Goal: Task Accomplishment & Management: Manage account settings

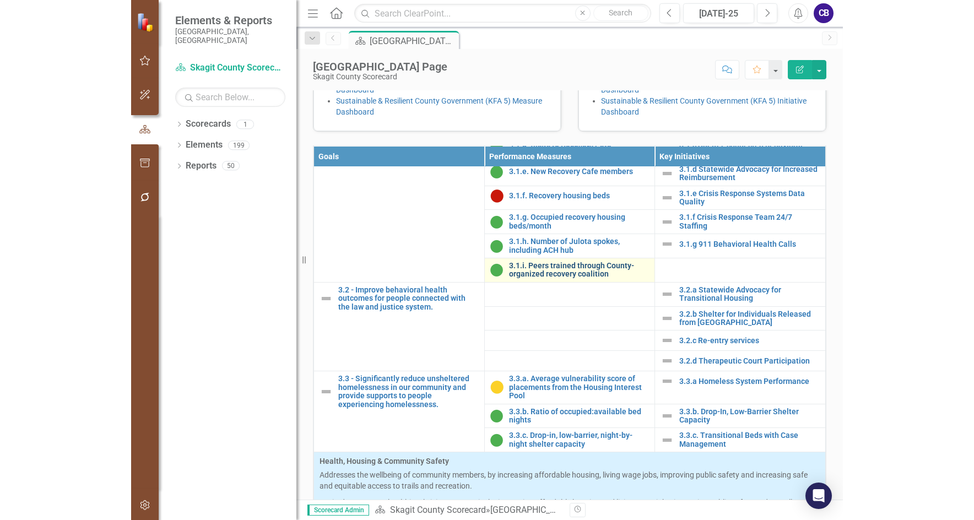
scroll to position [827, 0]
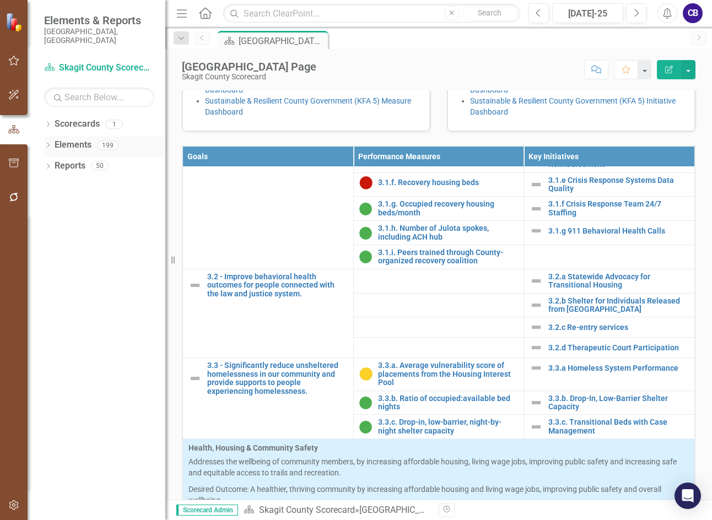
click at [82, 139] on link "Elements" at bounding box center [73, 145] width 37 height 13
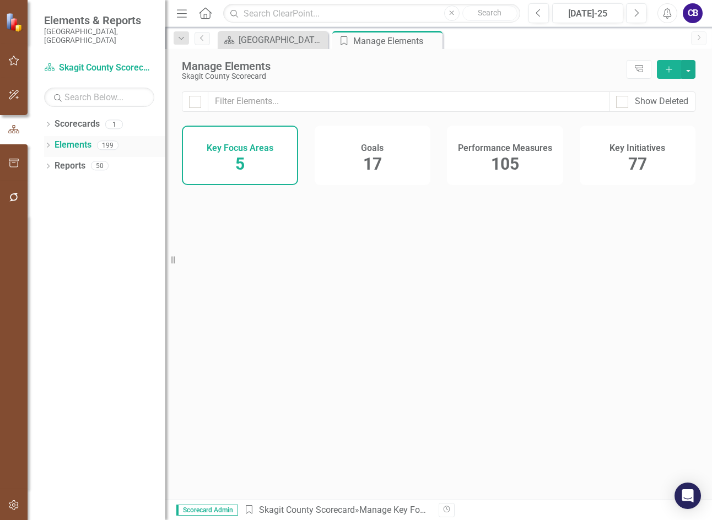
click at [52, 138] on div "Dropdown Elements 199" at bounding box center [104, 146] width 121 height 21
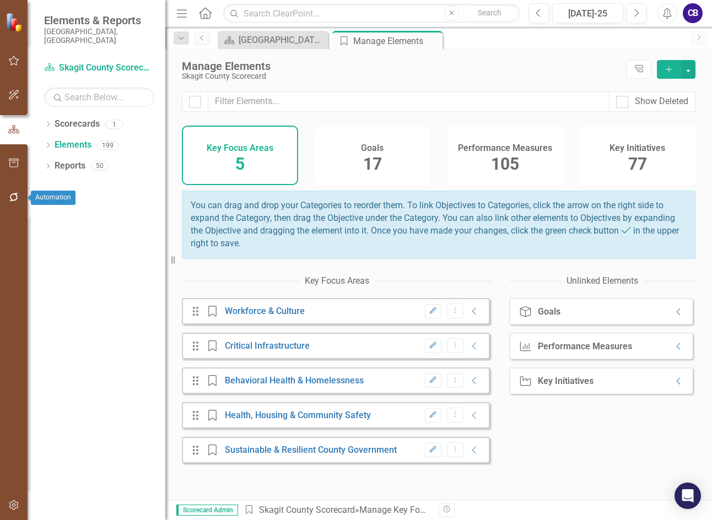
click at [0, 211] on html "Elements & Reports [GEOGRAPHIC_DATA], [GEOGRAPHIC_DATA] Scorecard Skagit County…" at bounding box center [356, 260] width 712 height 520
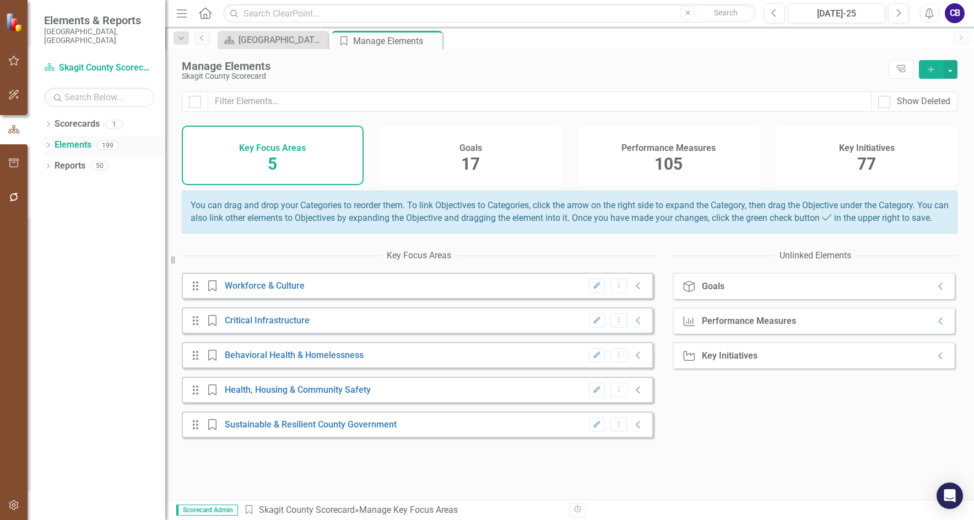
click at [50, 143] on icon "Dropdown" at bounding box center [48, 146] width 8 height 6
drag, startPoint x: 53, startPoint y: 177, endPoint x: 67, endPoint y: 205, distance: 31.1
click at [52, 185] on icon "Dropdown" at bounding box center [54, 188] width 8 height 6
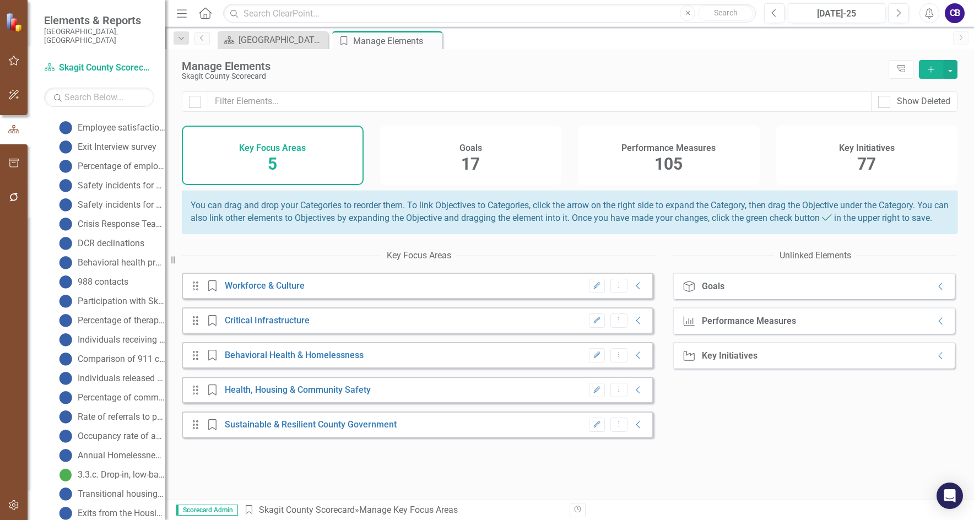
scroll to position [1213, 0]
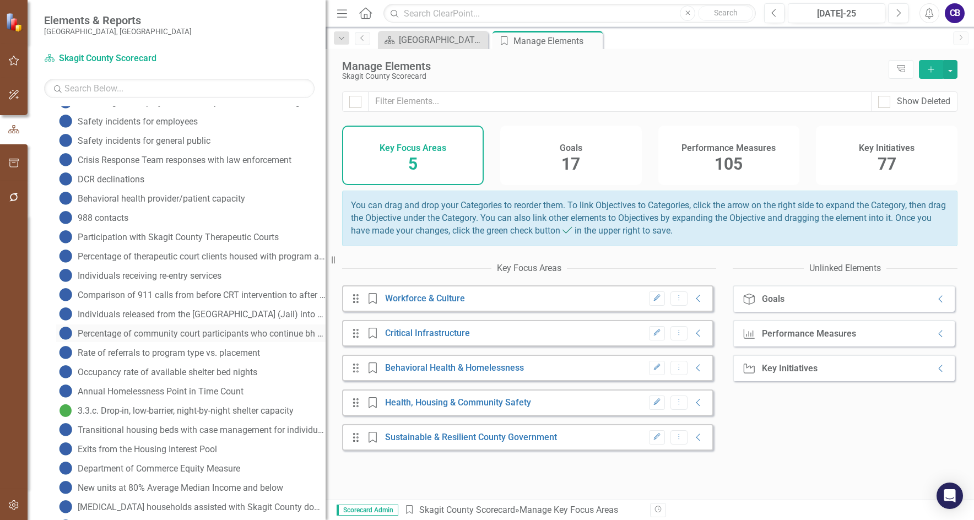
drag, startPoint x: 166, startPoint y: 325, endPoint x: 298, endPoint y: 328, distance: 132.3
click at [326, 337] on div "Resize" at bounding box center [330, 260] width 9 height 520
click at [209, 238] on div "Participation with Skagit County Therapeutic Courts" at bounding box center [178, 238] width 201 height 10
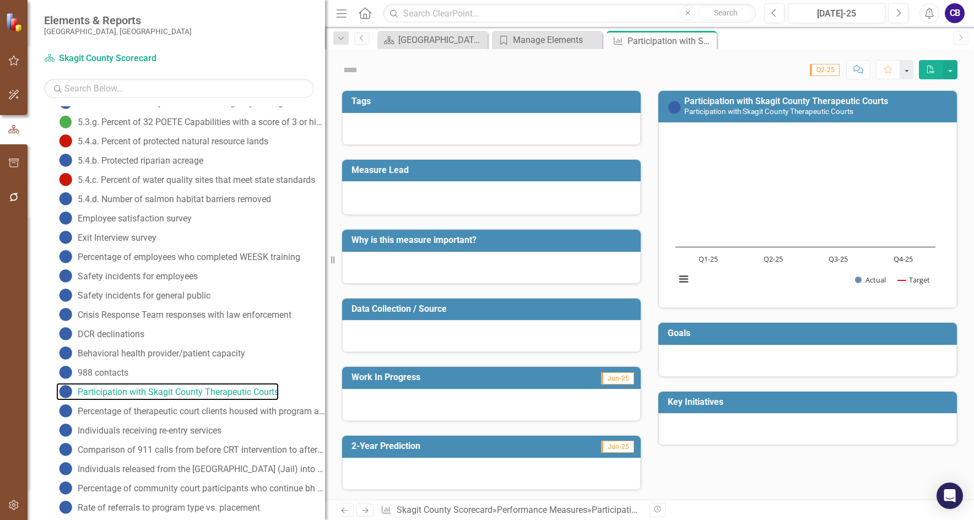
scroll to position [938, 0]
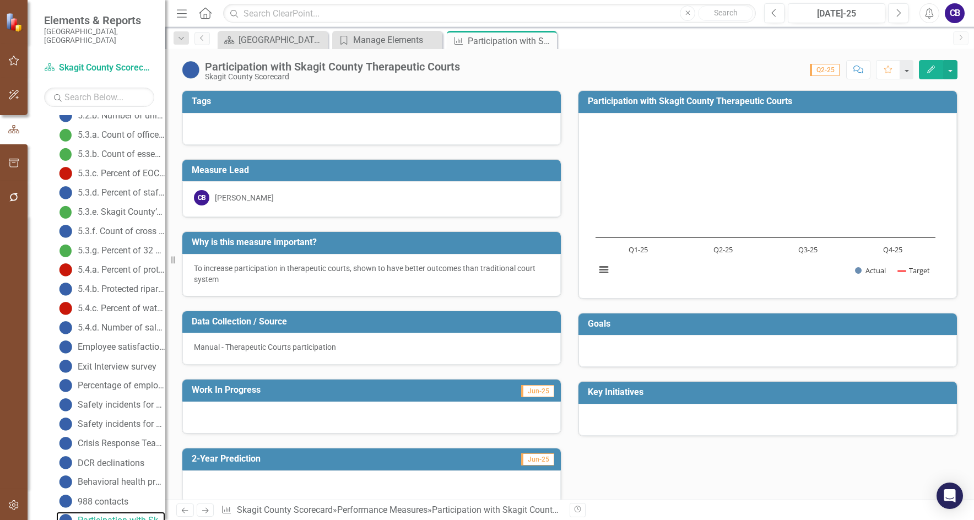
drag, startPoint x: 249, startPoint y: 325, endPoint x: 174, endPoint y: 308, distance: 77.0
click at [163, 311] on div "Elements & Reports [GEOGRAPHIC_DATA], [GEOGRAPHIC_DATA] Scorecard Skagit County…" at bounding box center [82, 260] width 165 height 520
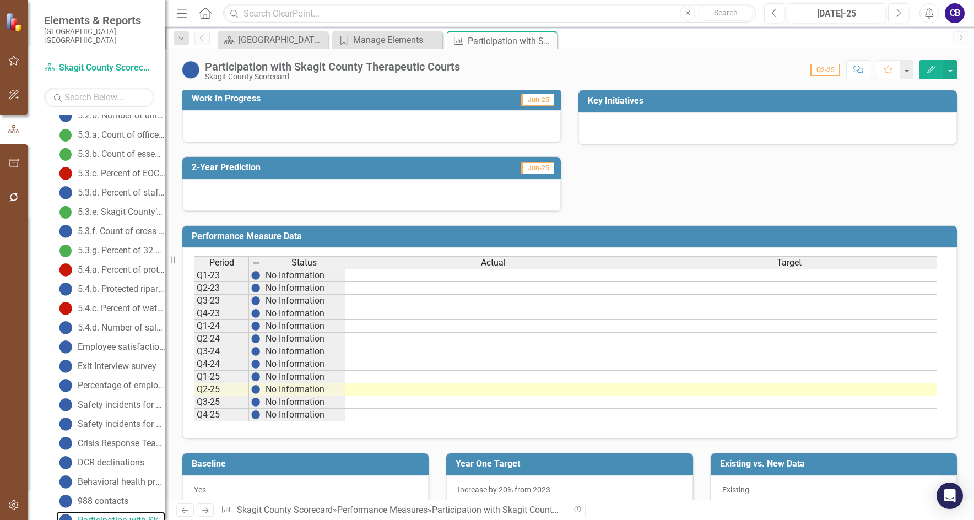
scroll to position [311, 0]
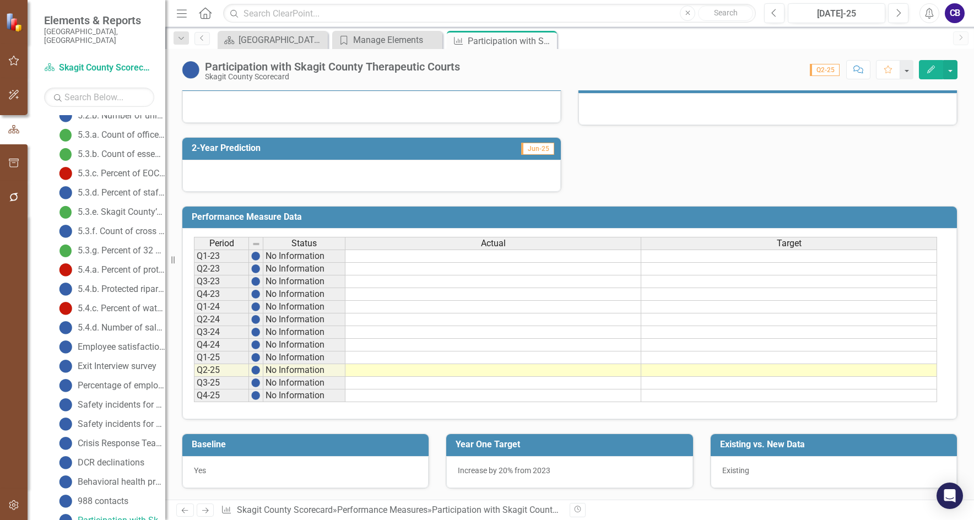
click at [489, 286] on td at bounding box center [494, 282] width 296 height 13
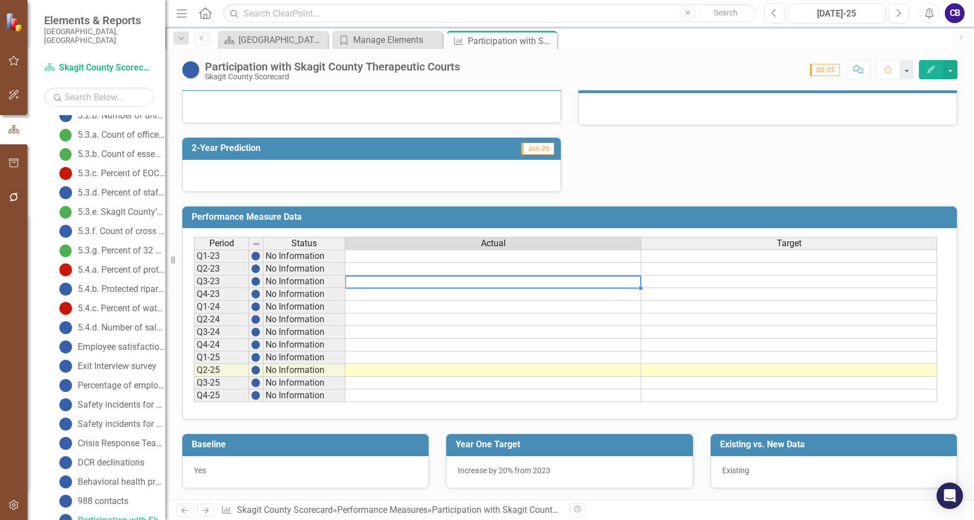
click at [491, 278] on td at bounding box center [494, 282] width 296 height 13
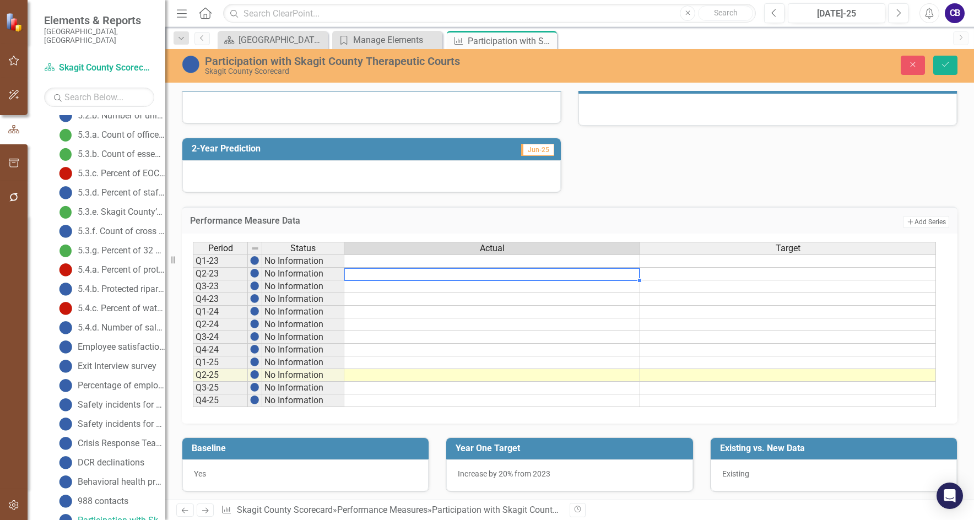
click at [489, 279] on td at bounding box center [492, 274] width 296 height 13
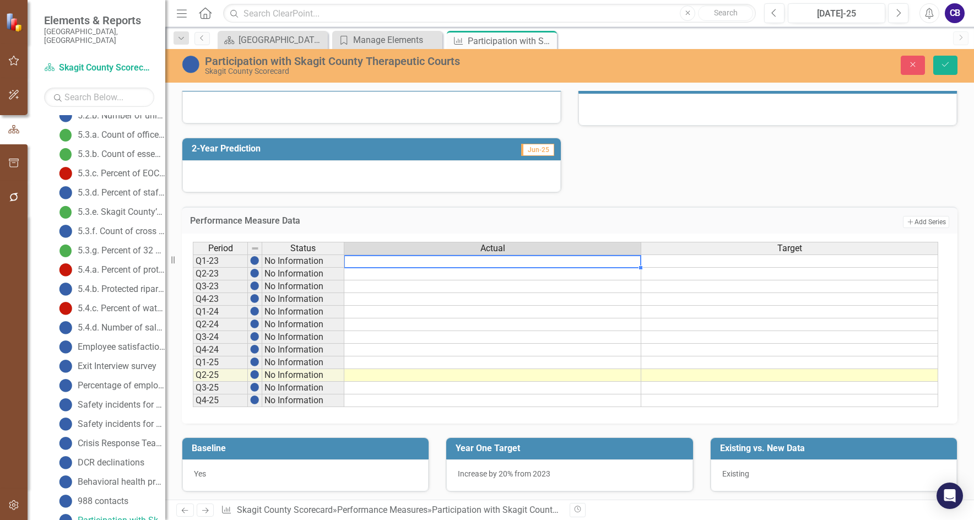
click at [502, 260] on td at bounding box center [492, 261] width 297 height 13
click at [502, 261] on td at bounding box center [492, 261] width 297 height 13
type textarea "25"
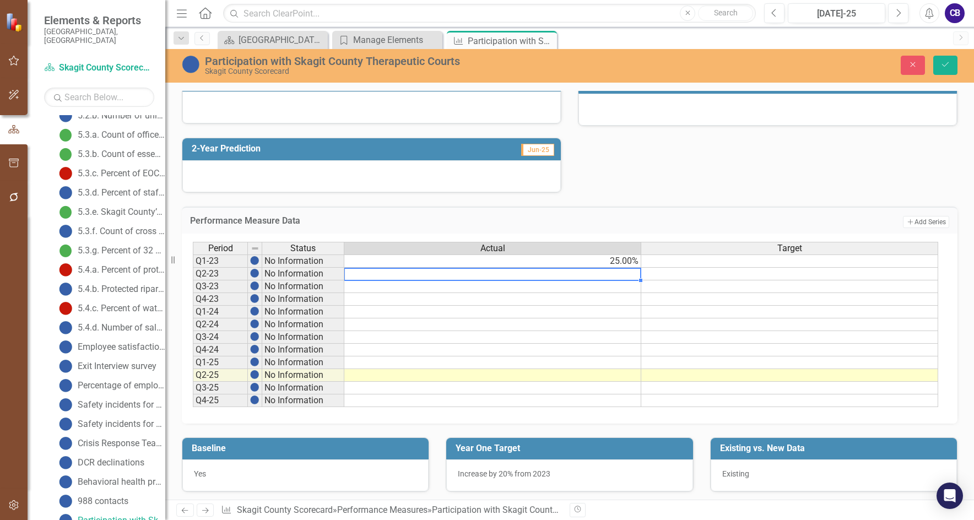
click at [519, 271] on td at bounding box center [492, 274] width 297 height 13
type textarea "22"
click at [493, 286] on td at bounding box center [492, 287] width 297 height 13
click at [493, 287] on td at bounding box center [492, 287] width 297 height 13
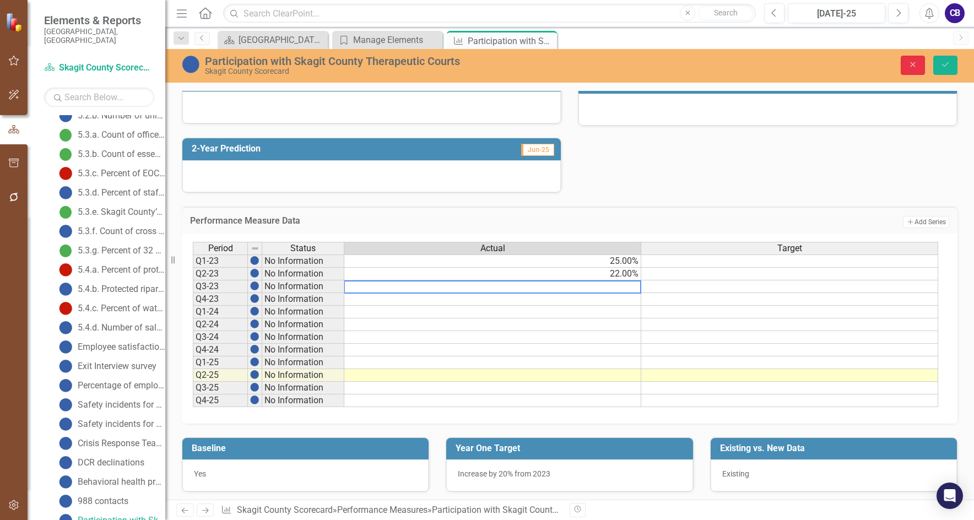
click at [712, 66] on button "Close" at bounding box center [913, 65] width 24 height 19
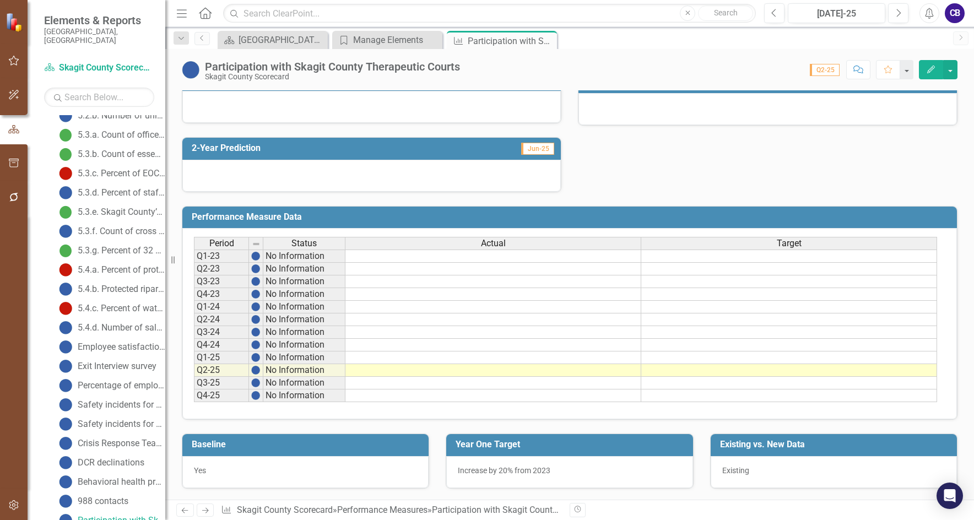
click at [712, 77] on button "Edit" at bounding box center [931, 69] width 24 height 19
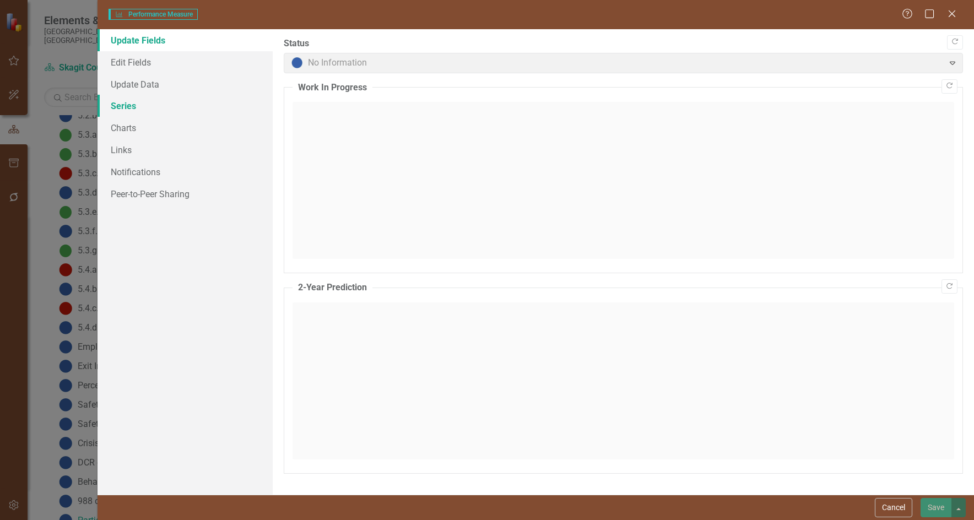
click at [130, 99] on link "Series" at bounding box center [185, 106] width 175 height 22
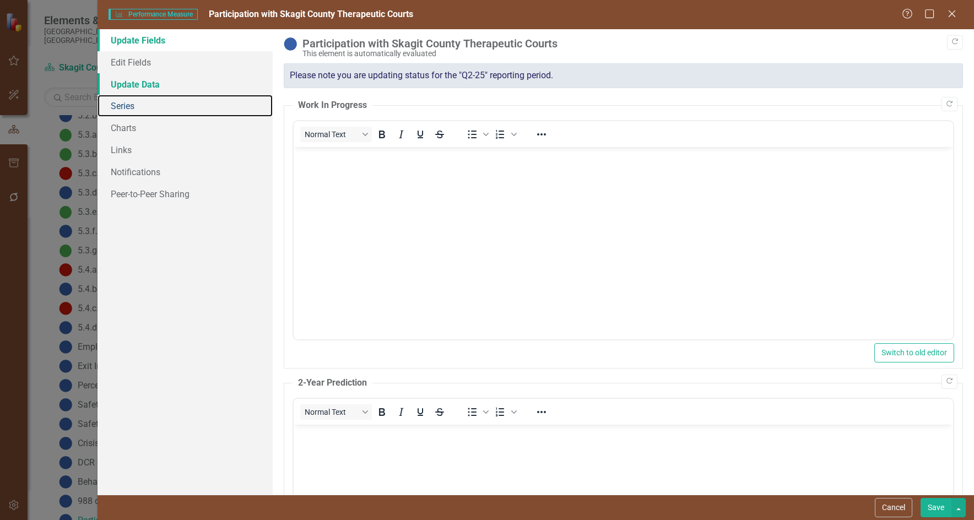
scroll to position [0, 0]
click at [139, 79] on link "Update Data" at bounding box center [185, 84] width 175 height 22
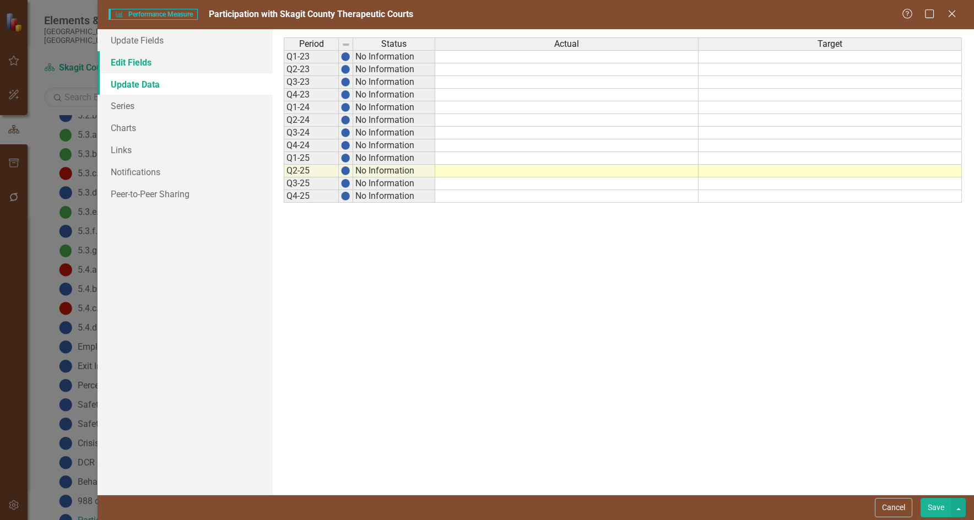
click at [133, 65] on link "Edit Fields" at bounding box center [185, 62] width 175 height 22
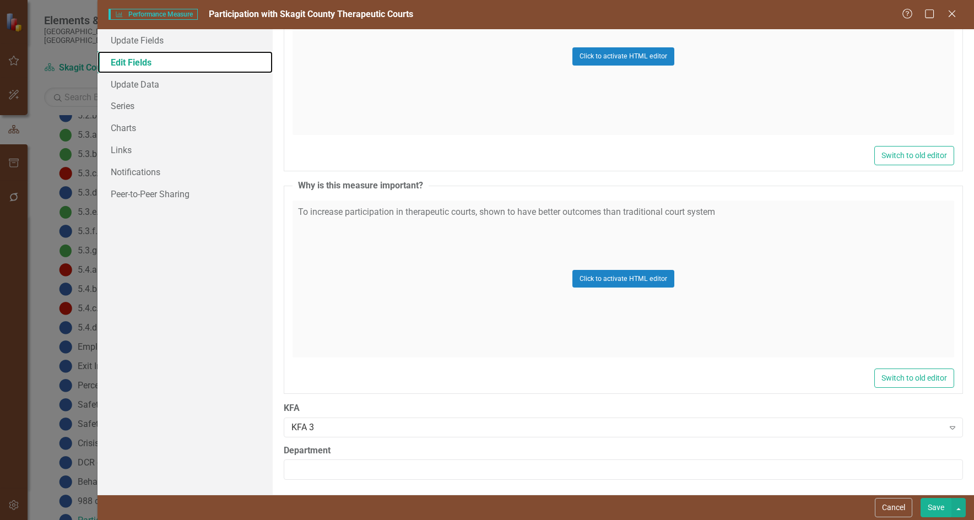
scroll to position [669, 0]
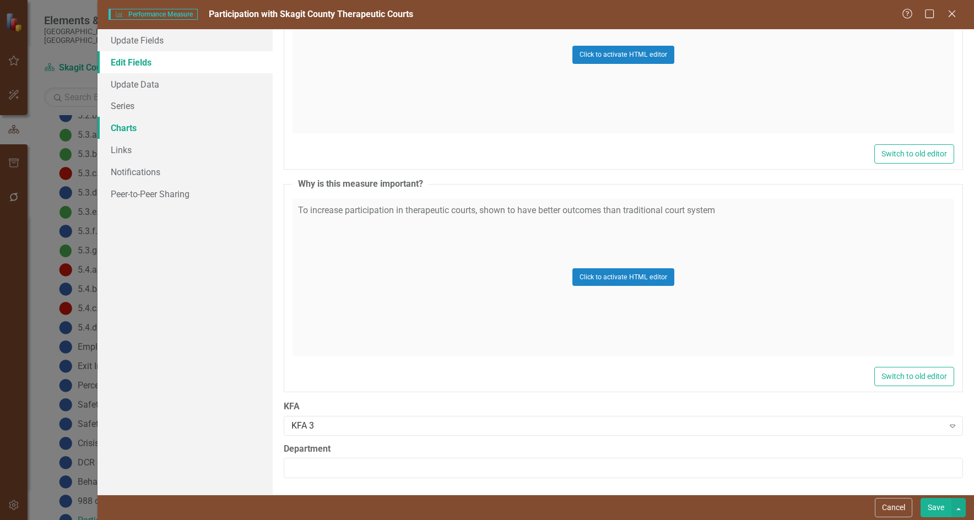
click at [130, 130] on link "Charts" at bounding box center [185, 128] width 175 height 22
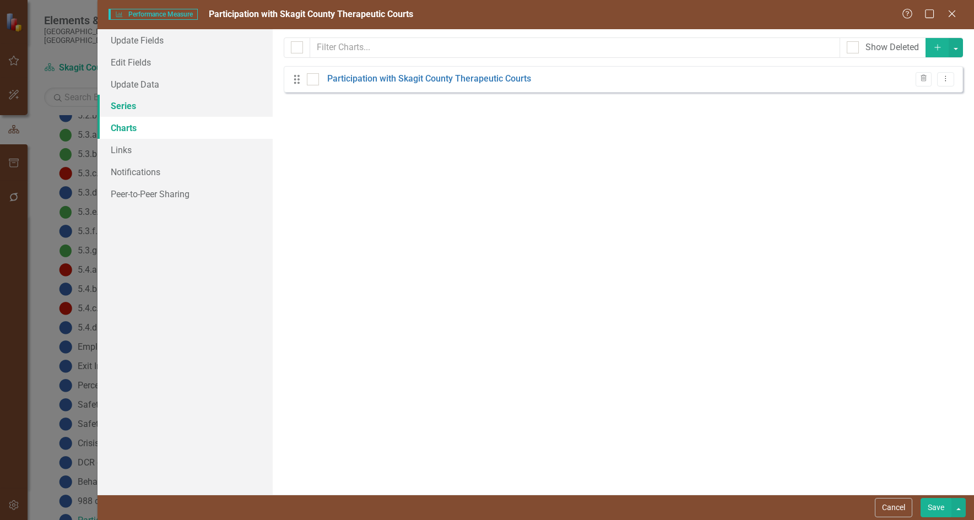
click at [131, 109] on link "Series" at bounding box center [185, 106] width 175 height 22
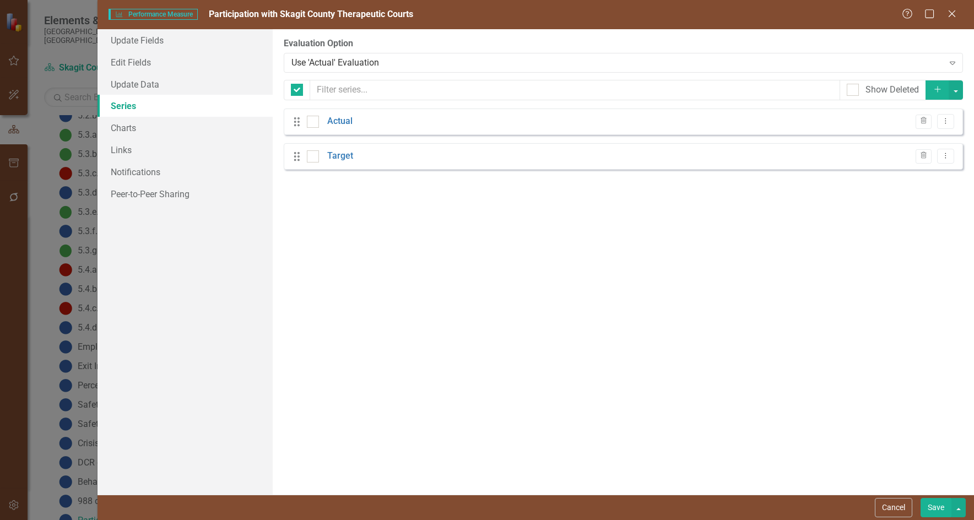
checkbox input "false"
click at [712, 118] on icon "Dropdown Menu" at bounding box center [945, 120] width 9 height 7
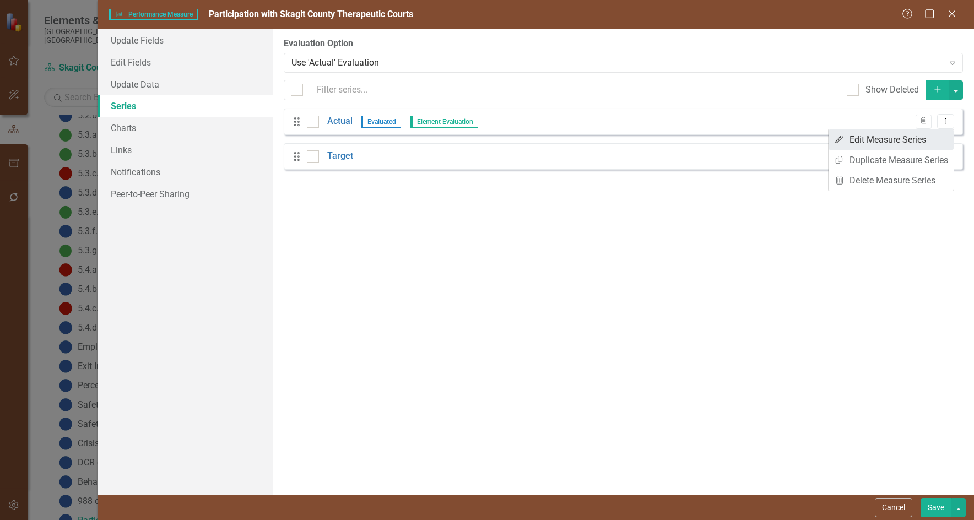
click at [712, 138] on link "Edit Edit Measure Series" at bounding box center [891, 140] width 125 height 20
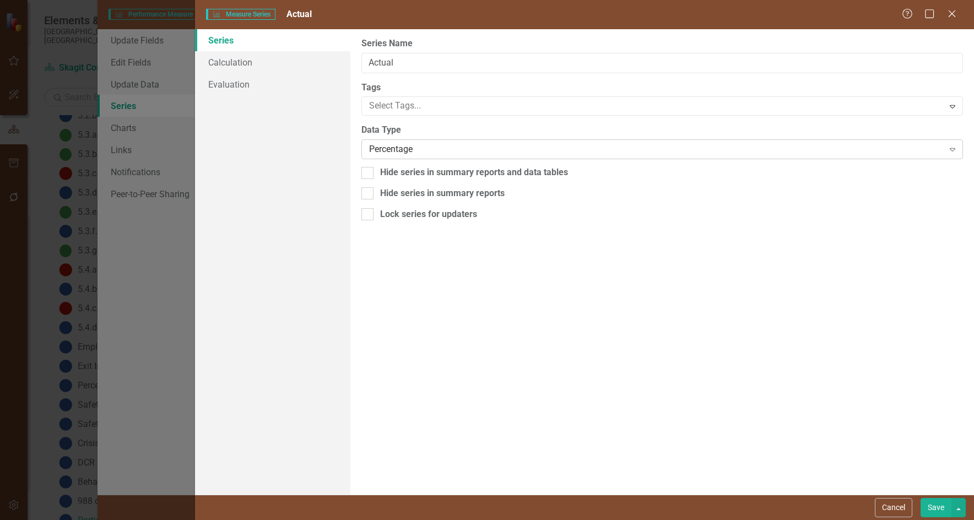
click at [386, 157] on div "Percentage Expand" at bounding box center [663, 149] width 602 height 20
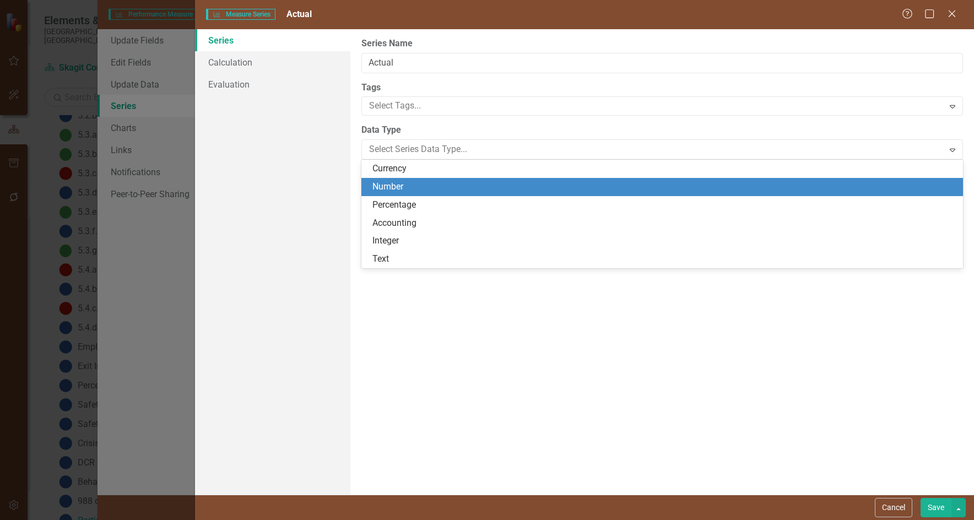
drag, startPoint x: 374, startPoint y: 177, endPoint x: 376, endPoint y: 185, distance: 7.9
click at [376, 185] on div "Currency Number Percentage Accounting Integer Text" at bounding box center [663, 214] width 602 height 109
click at [427, 188] on div "Number" at bounding box center [665, 187] width 584 height 13
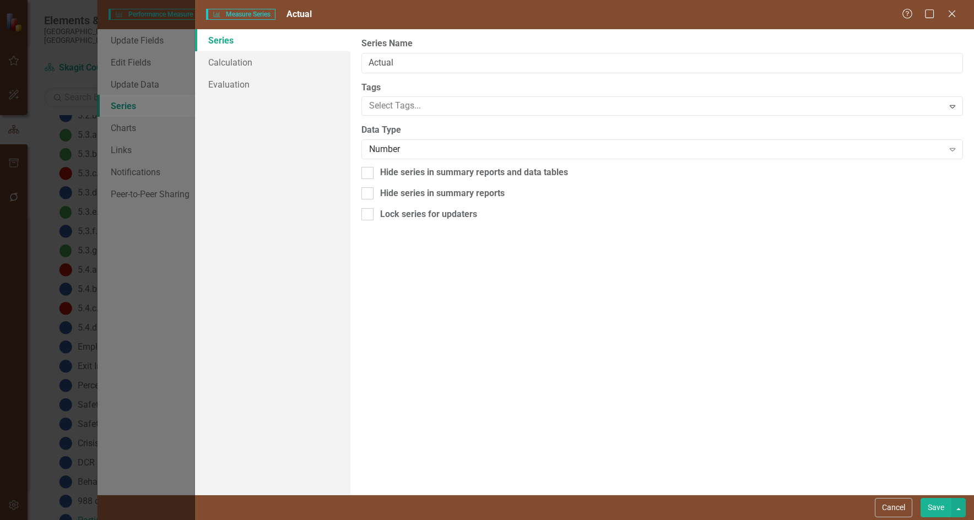
click at [712, 505] on button "Save" at bounding box center [936, 507] width 31 height 19
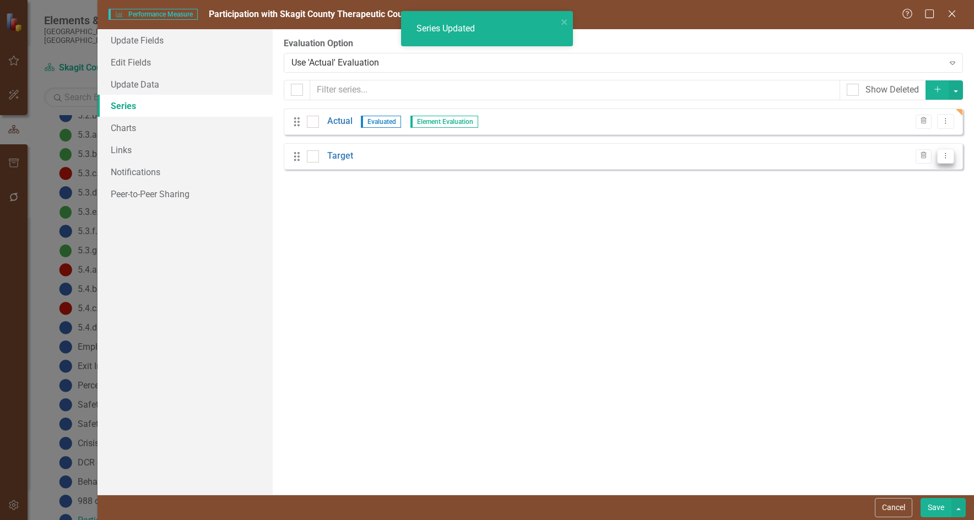
click at [712, 154] on icon "Dropdown Menu" at bounding box center [945, 155] width 9 height 7
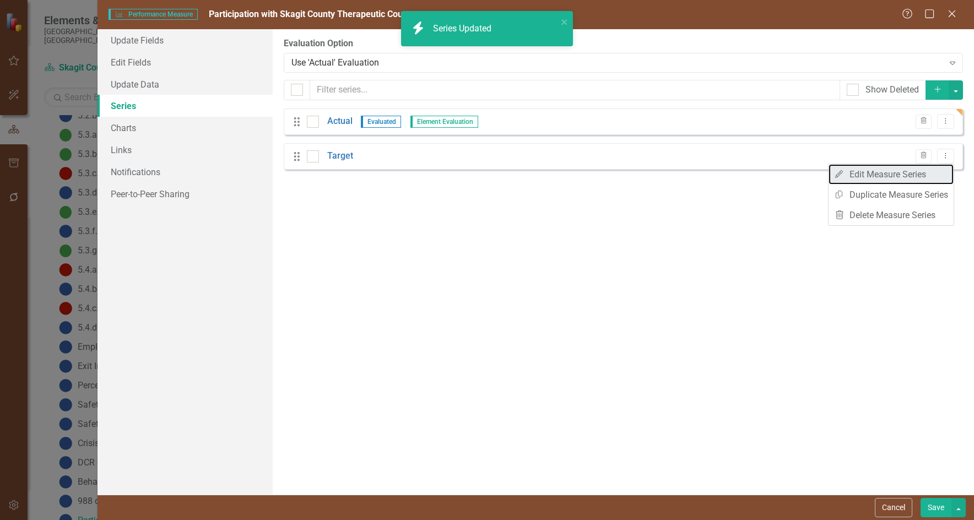
click at [712, 173] on link "Edit Edit Measure Series" at bounding box center [891, 174] width 125 height 20
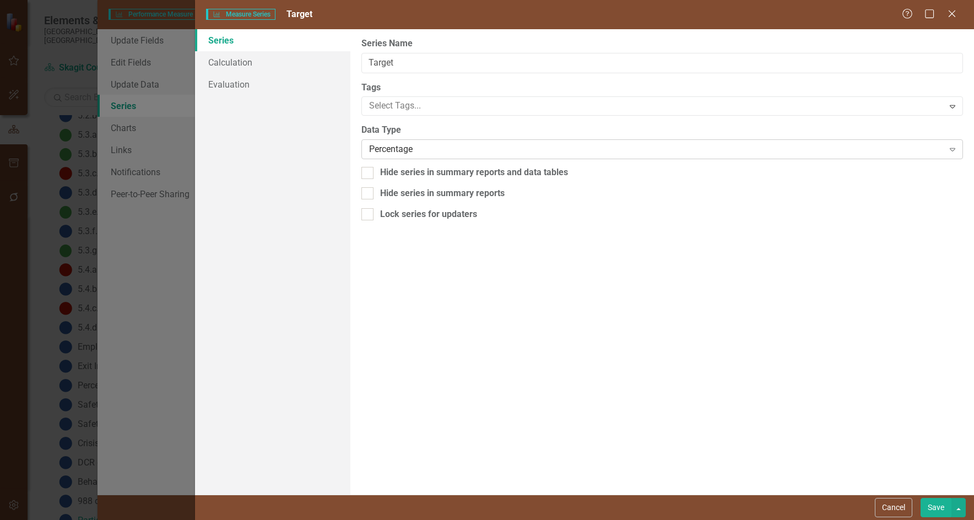
click at [412, 148] on div "Percentage" at bounding box center [656, 149] width 574 height 13
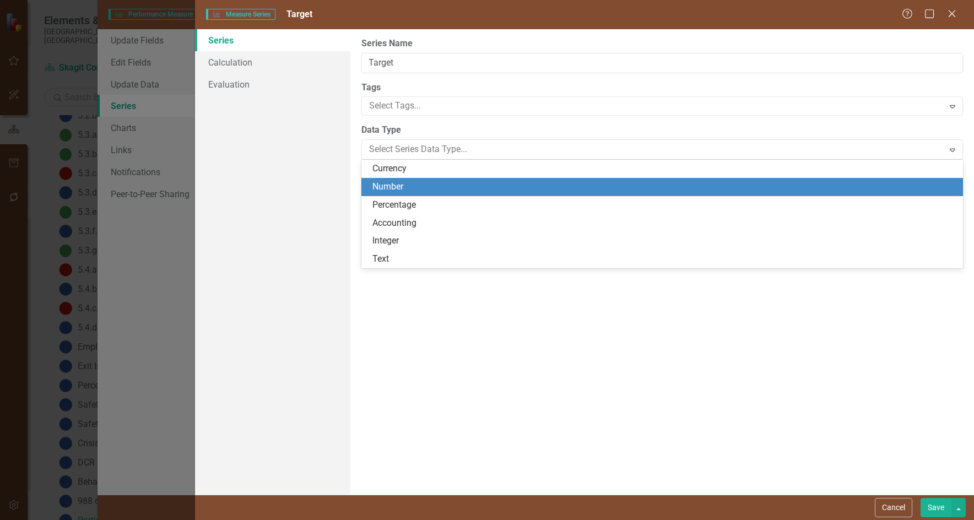
click at [421, 181] on div "Number" at bounding box center [665, 187] width 584 height 13
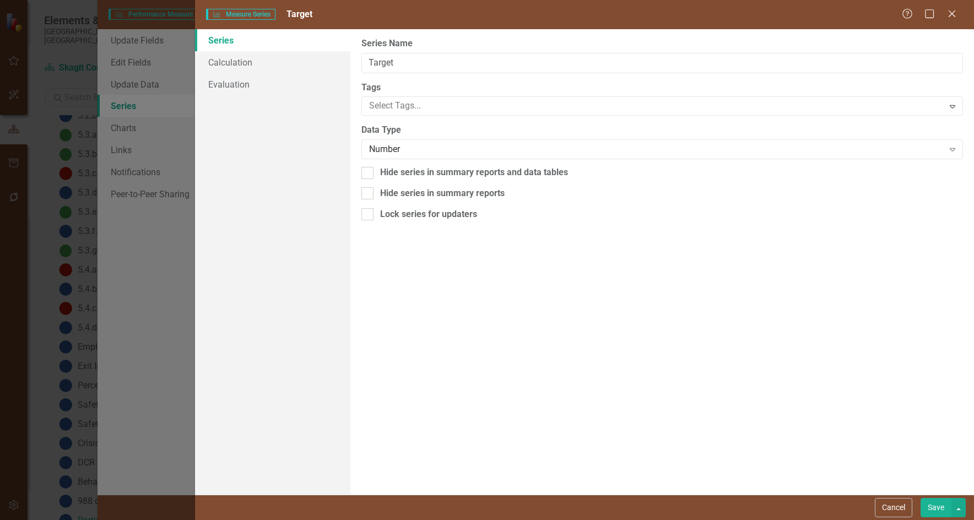
click at [712, 507] on button "Save" at bounding box center [936, 507] width 31 height 19
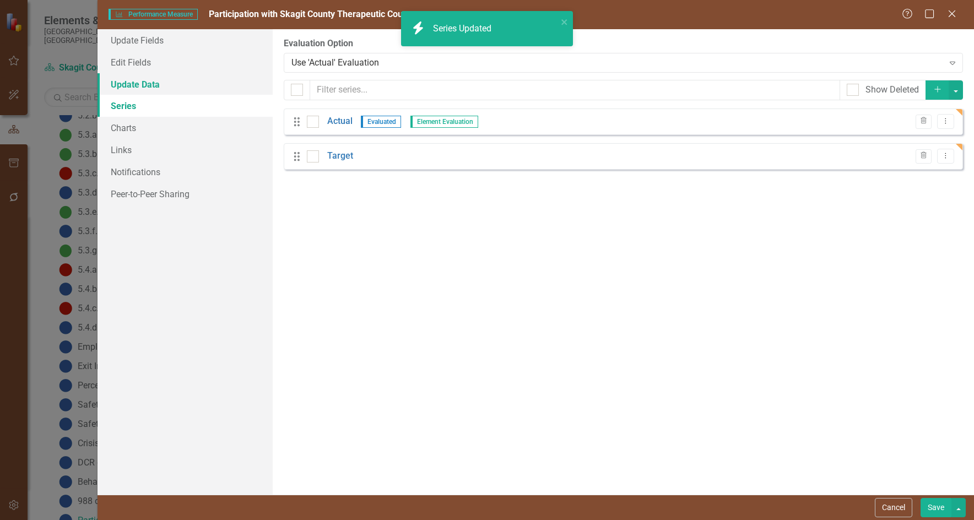
click at [130, 85] on link "Update Data" at bounding box center [185, 84] width 175 height 22
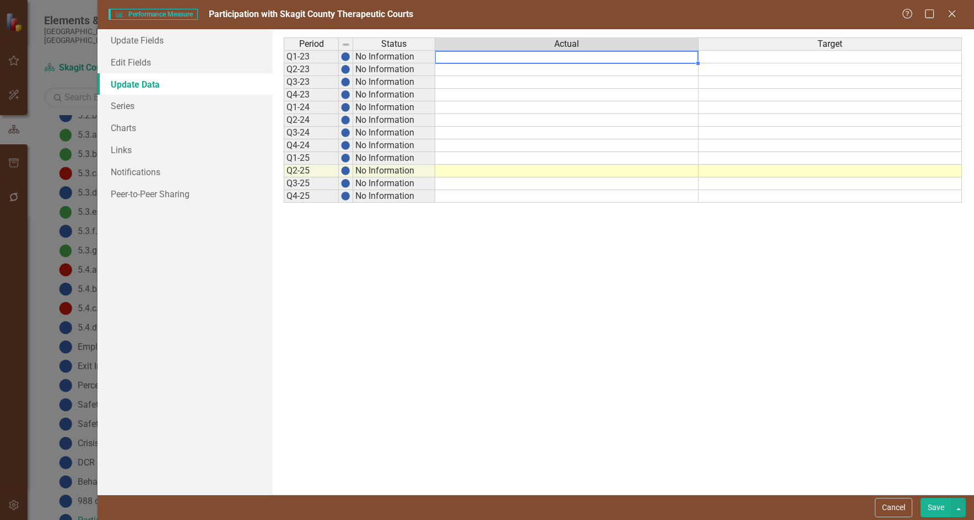
click at [541, 58] on td at bounding box center [566, 56] width 263 height 13
type textarea "25"
type textarea "22"
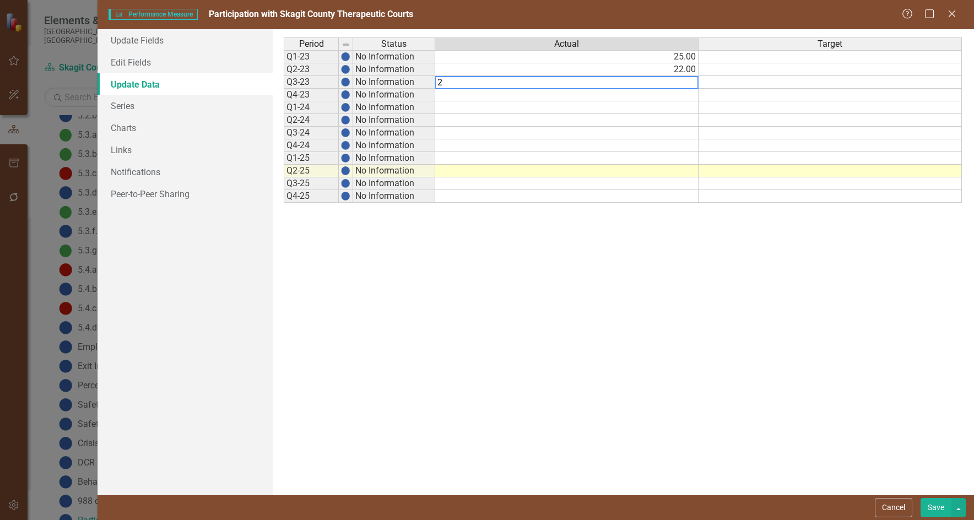
type textarea "22"
type textarea "20"
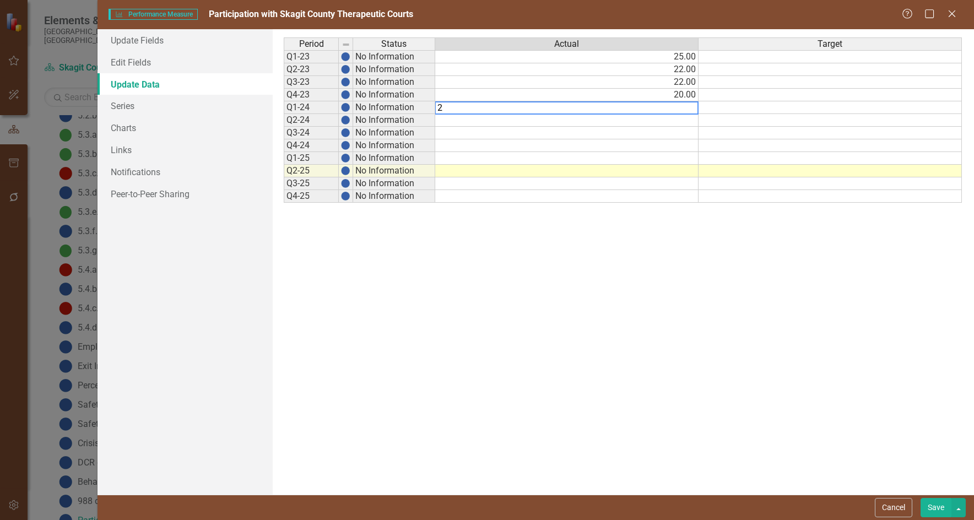
type textarea "20"
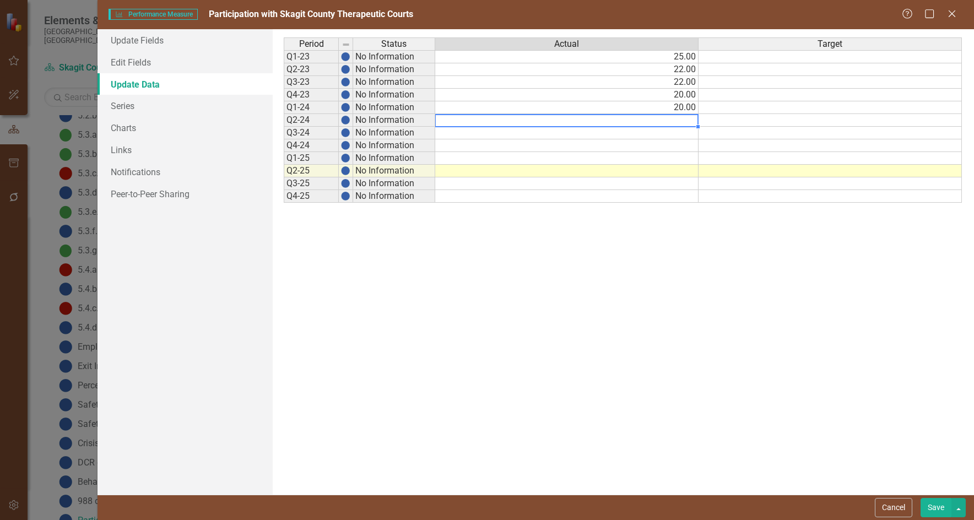
type textarea "15"
type textarea "13"
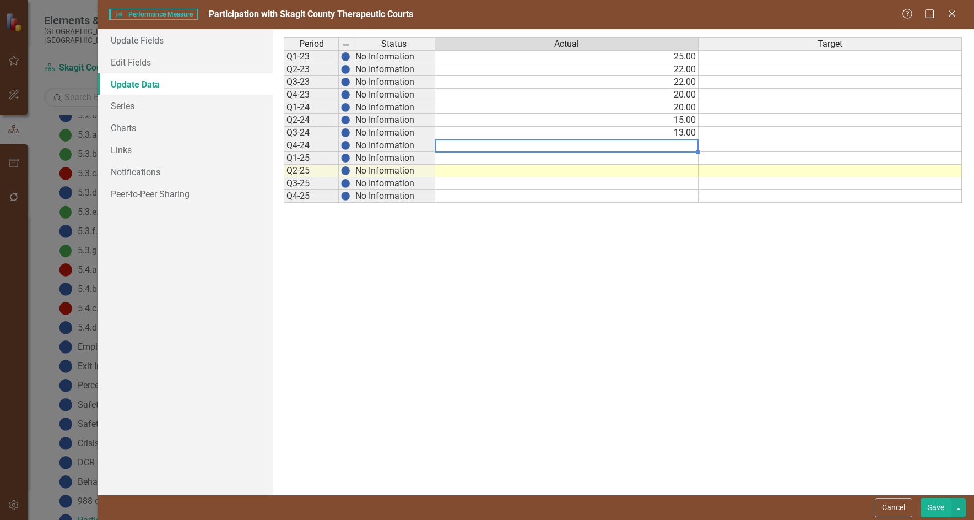
type textarea "7"
type textarea "6"
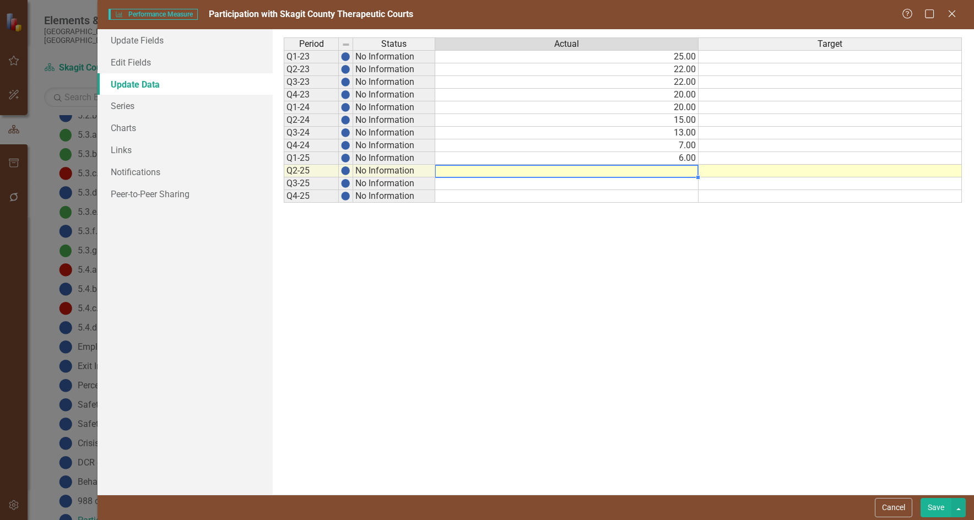
type textarea "3"
click at [712, 512] on button "Save" at bounding box center [936, 507] width 31 height 19
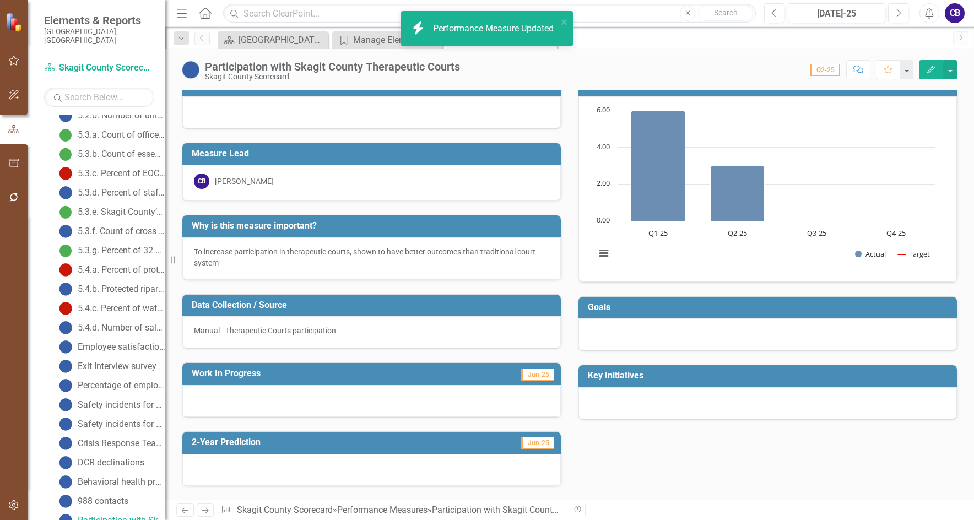
scroll to position [0, 0]
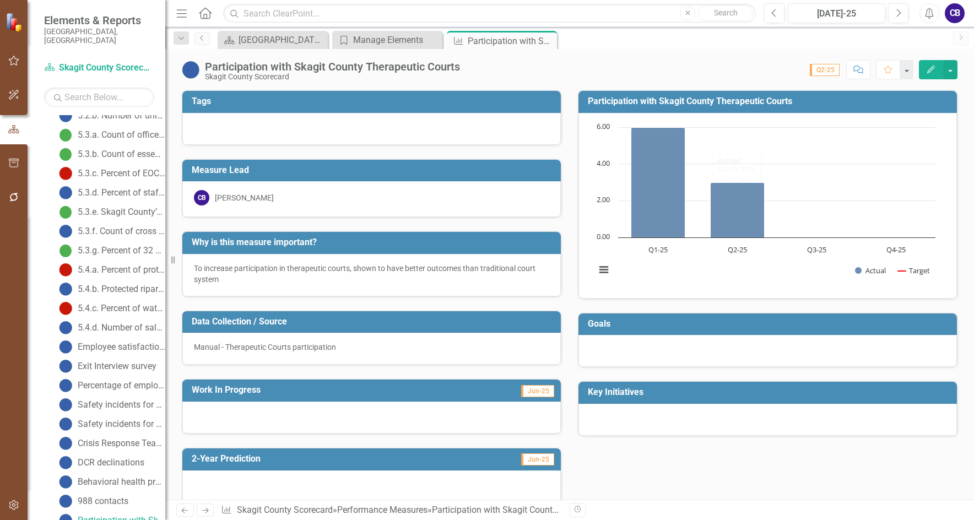
click at [712, 64] on button "Edit" at bounding box center [931, 69] width 24 height 19
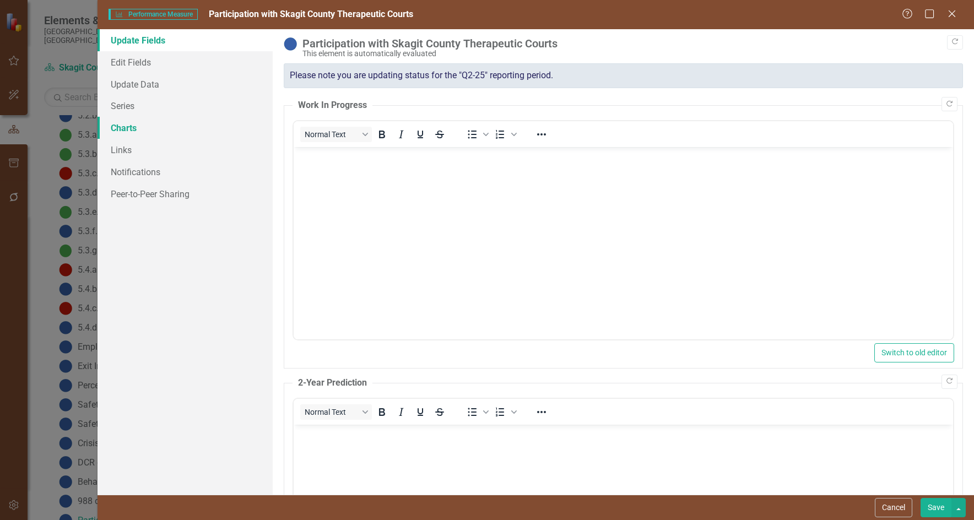
click at [149, 128] on link "Charts" at bounding box center [185, 128] width 175 height 22
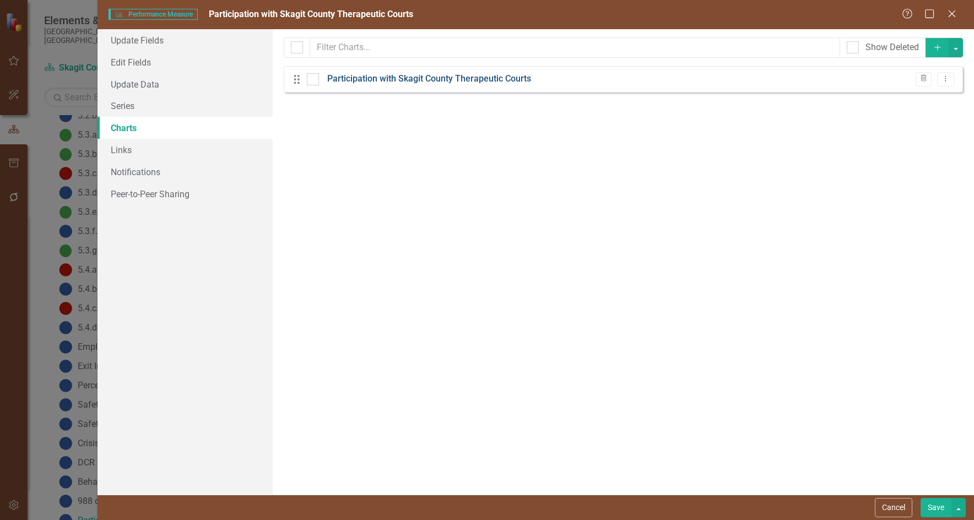
click at [369, 80] on link "Participation with Skagit County Therapeutic Courts" at bounding box center [429, 79] width 204 height 13
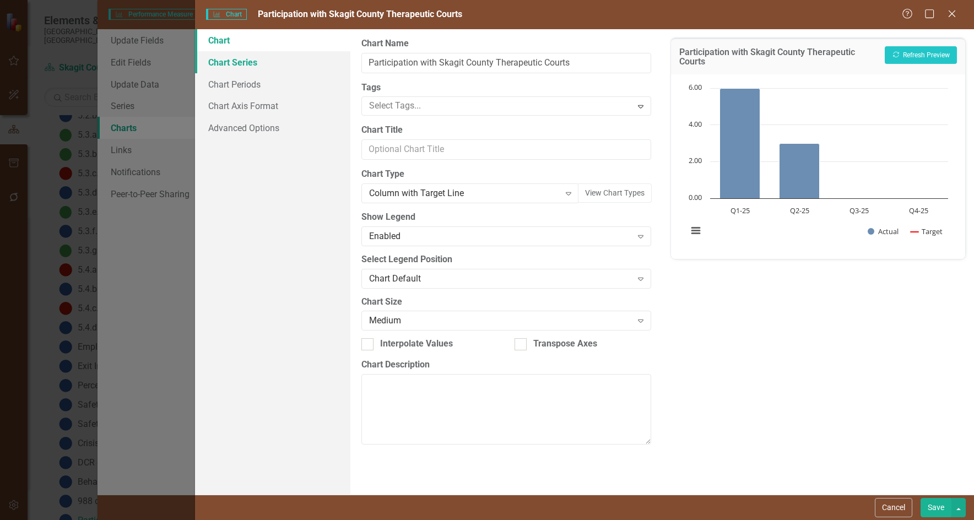
click at [257, 72] on link "Chart Series" at bounding box center [273, 62] width 156 height 22
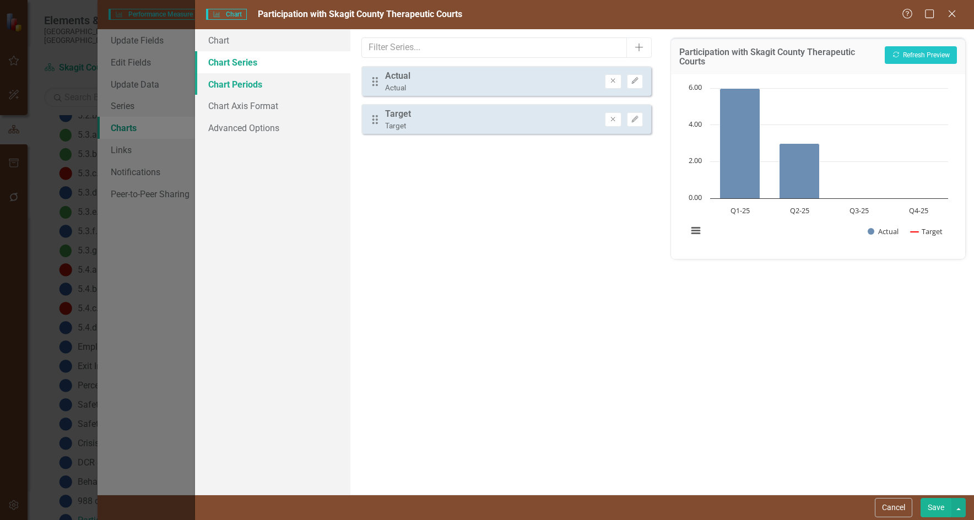
click at [251, 83] on link "Chart Periods" at bounding box center [273, 84] width 156 height 22
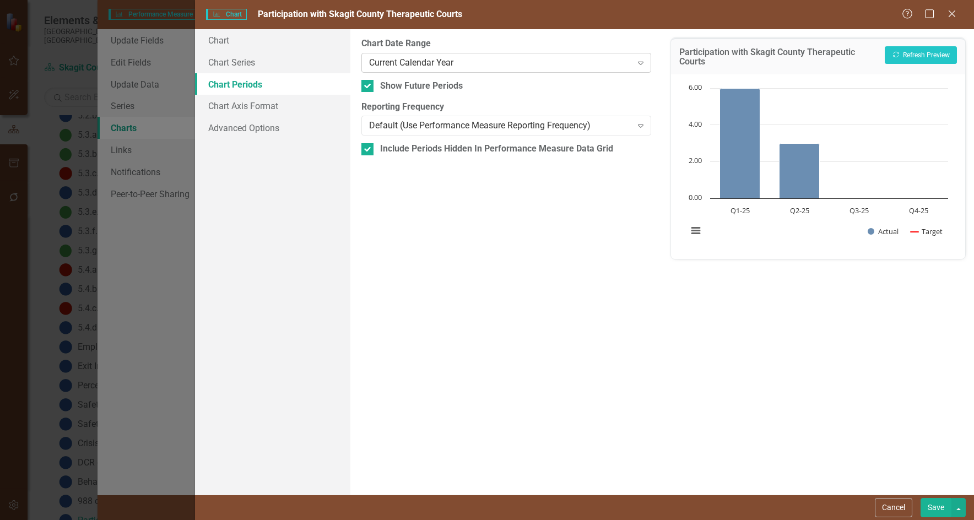
click at [380, 64] on div "Current Calendar Year" at bounding box center [500, 62] width 262 height 13
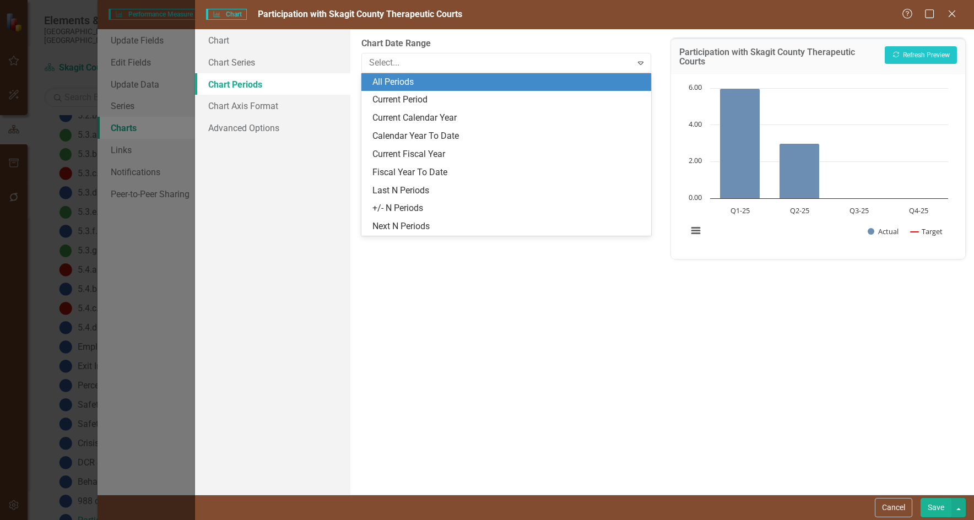
click at [383, 84] on div "All Periods" at bounding box center [509, 82] width 272 height 13
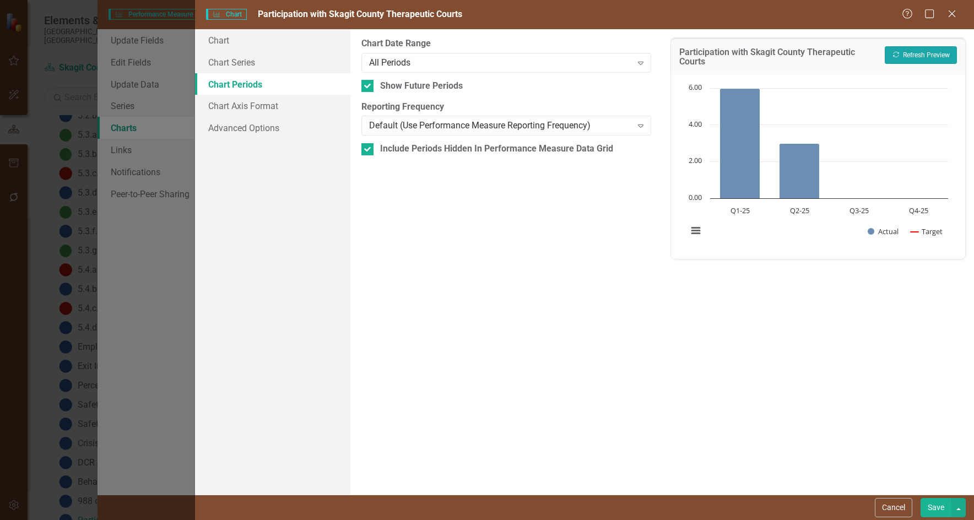
click at [712, 56] on button "Recalculate Refresh Preview" at bounding box center [921, 55] width 72 height 18
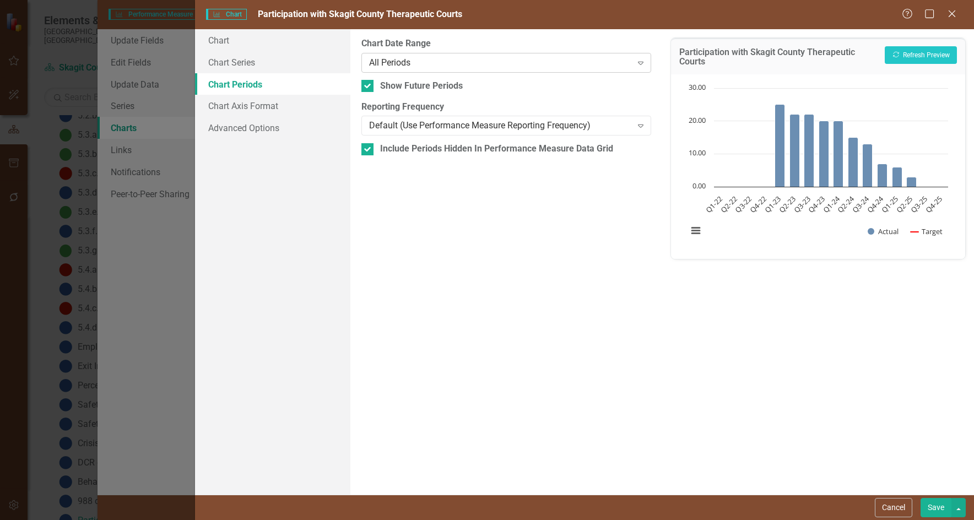
click at [434, 60] on div "All Periods" at bounding box center [500, 62] width 262 height 13
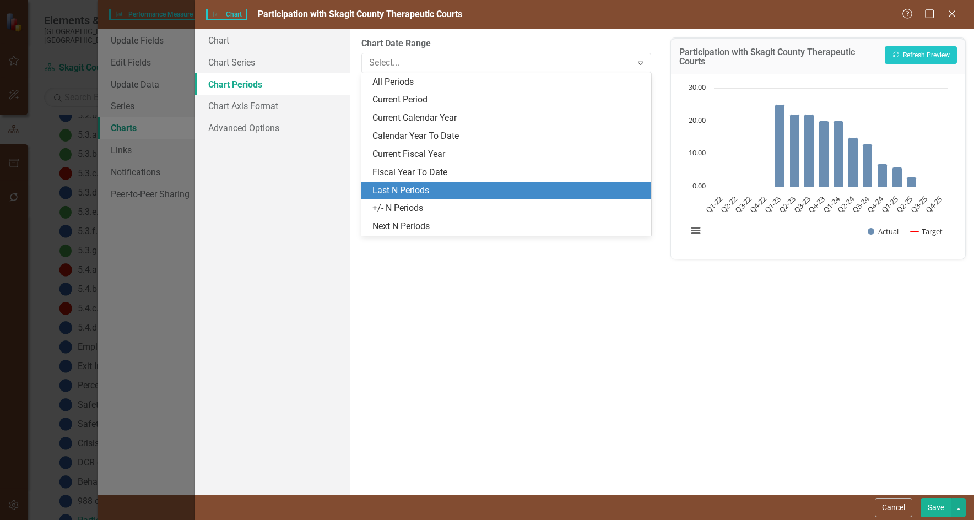
click at [421, 187] on div "Last N Periods" at bounding box center [509, 191] width 272 height 13
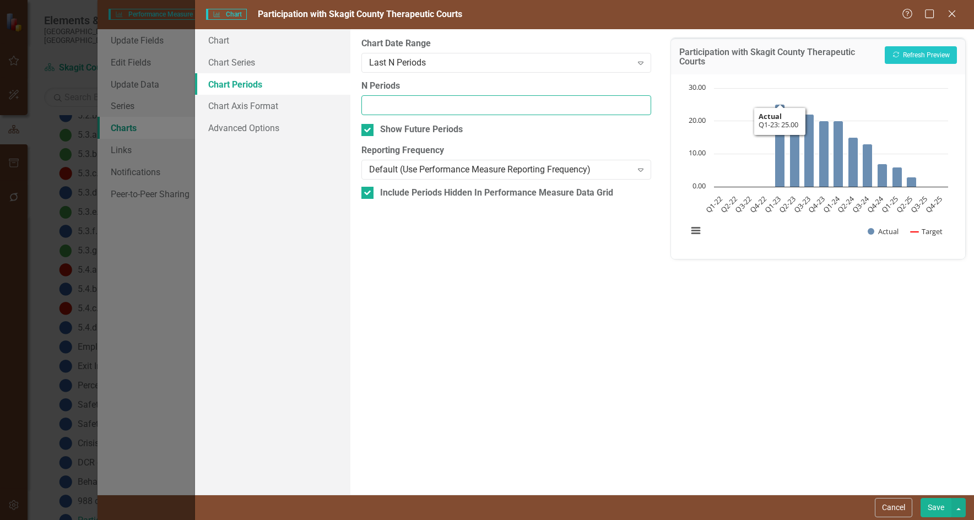
click at [444, 110] on input "N Periods" at bounding box center [507, 105] width 290 height 20
type input "0"
type input "10"
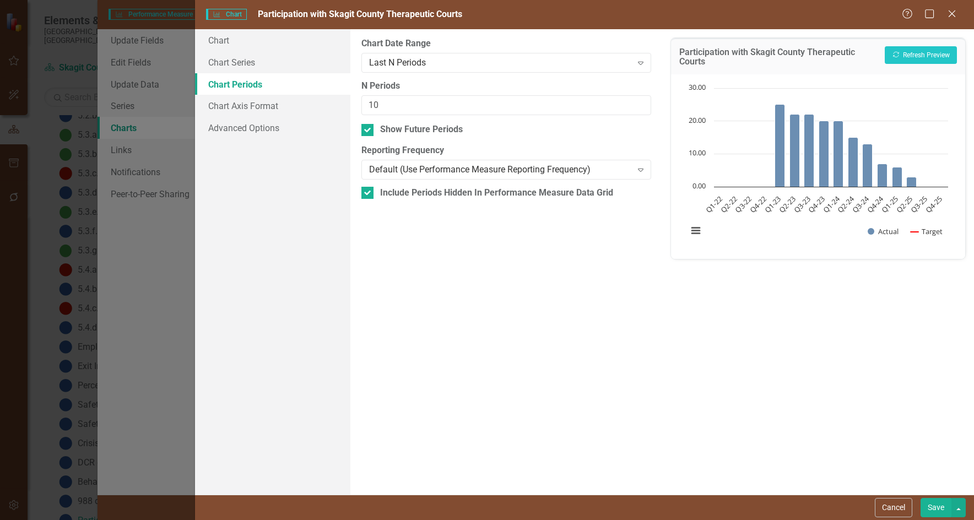
click at [712, 508] on button "Save" at bounding box center [936, 507] width 31 height 19
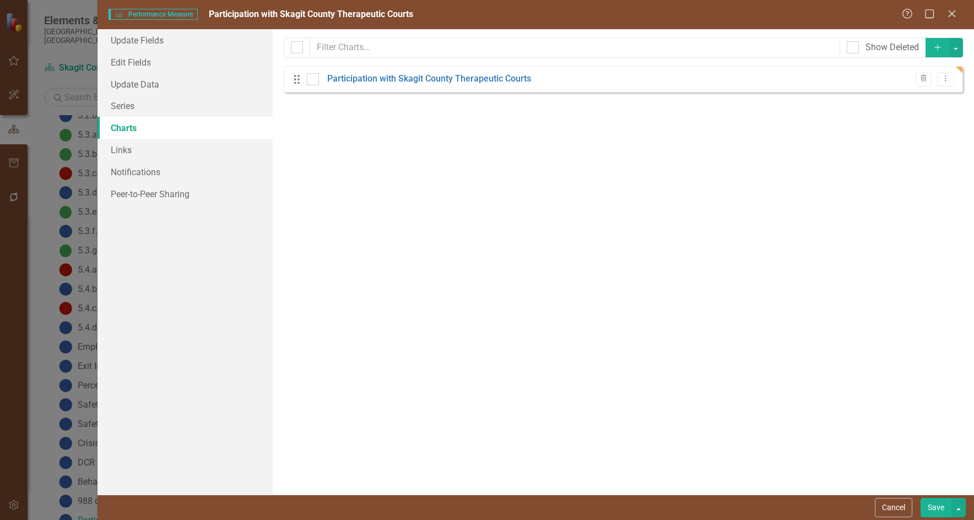
click at [712, 514] on button "Save" at bounding box center [936, 507] width 31 height 19
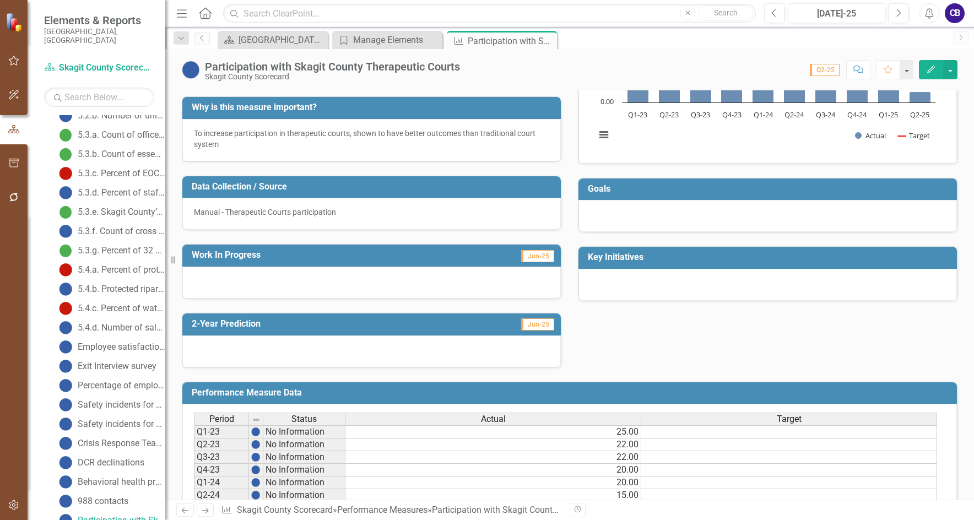
scroll to position [165, 0]
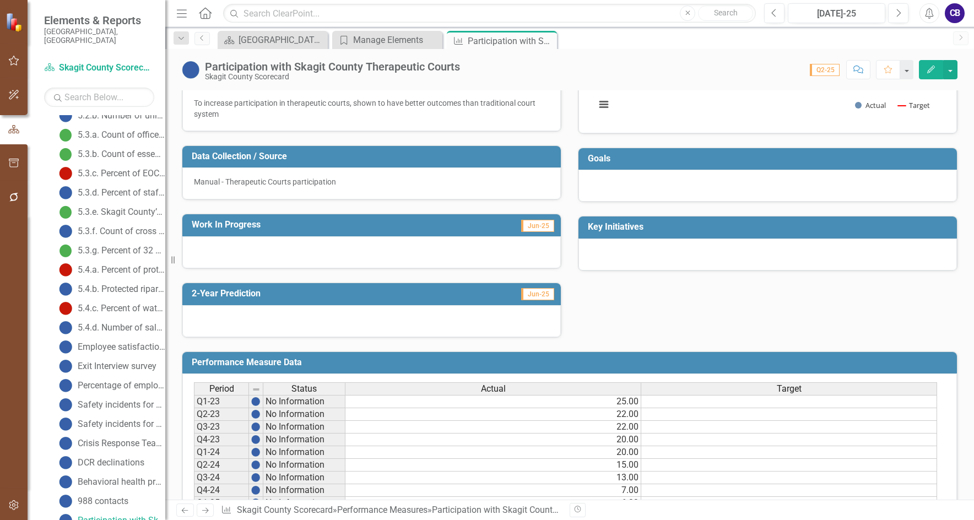
click at [394, 245] on div at bounding box center [371, 252] width 379 height 32
click at [394, 244] on div at bounding box center [371, 252] width 379 height 32
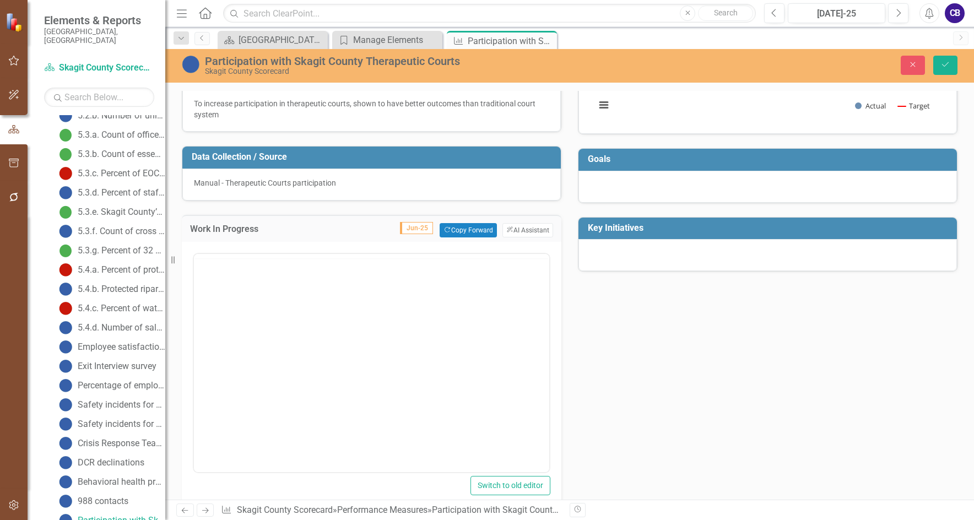
scroll to position [0, 0]
drag, startPoint x: 324, startPoint y: 311, endPoint x: 316, endPoint y: 311, distance: 8.3
click at [323, 310] on body "Rich Text Area. Press ALT-0 for help." at bounding box center [371, 361] width 355 height 165
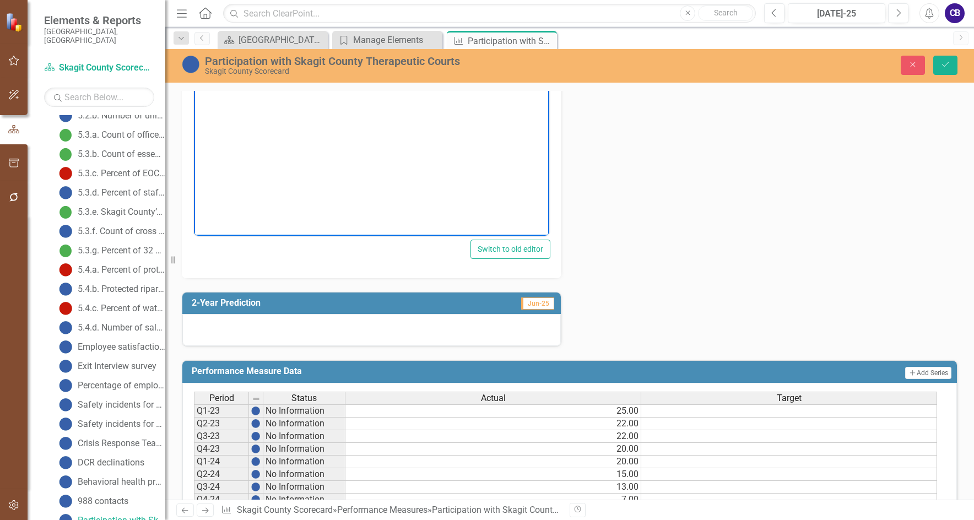
scroll to position [441, 0]
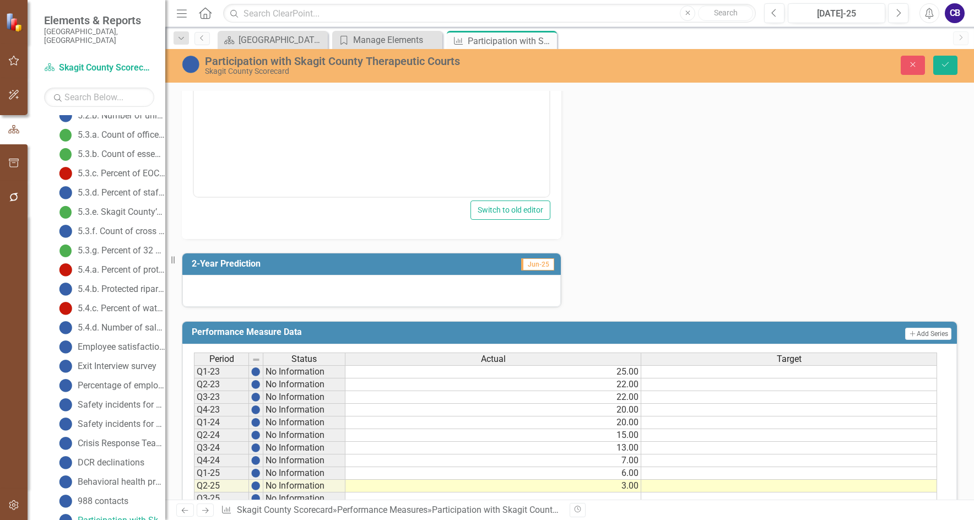
click at [359, 290] on div at bounding box center [371, 291] width 379 height 32
click at [359, 289] on div at bounding box center [371, 291] width 379 height 32
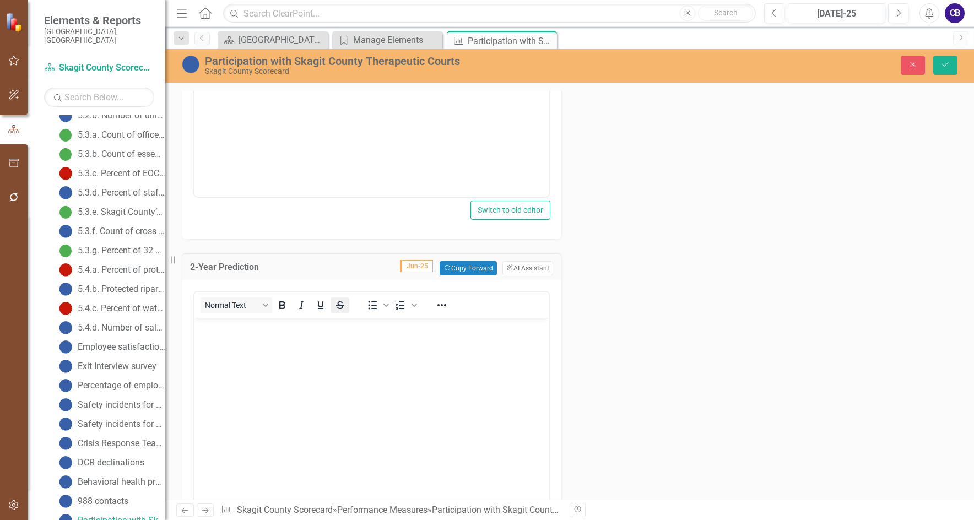
scroll to position [0, 0]
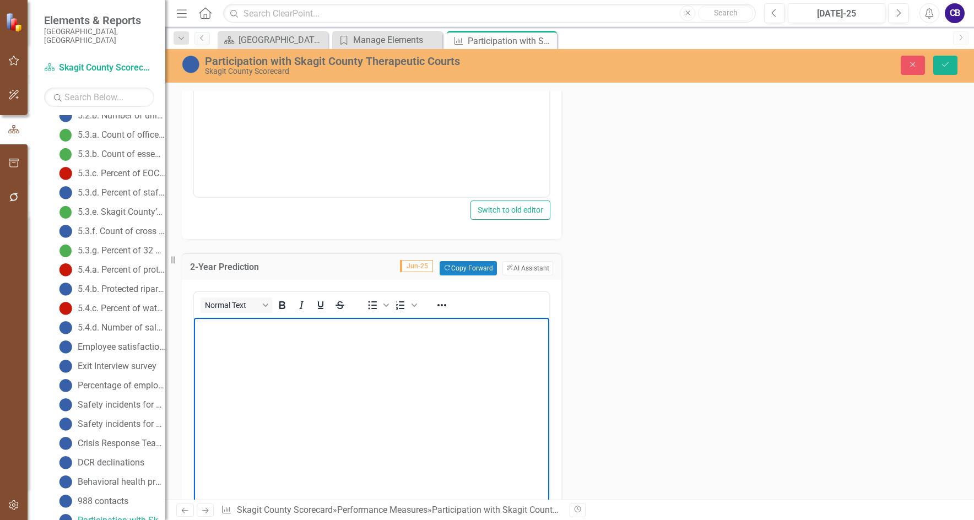
click at [347, 359] on body "Rich Text Area. Press ALT-0 for help." at bounding box center [371, 399] width 355 height 165
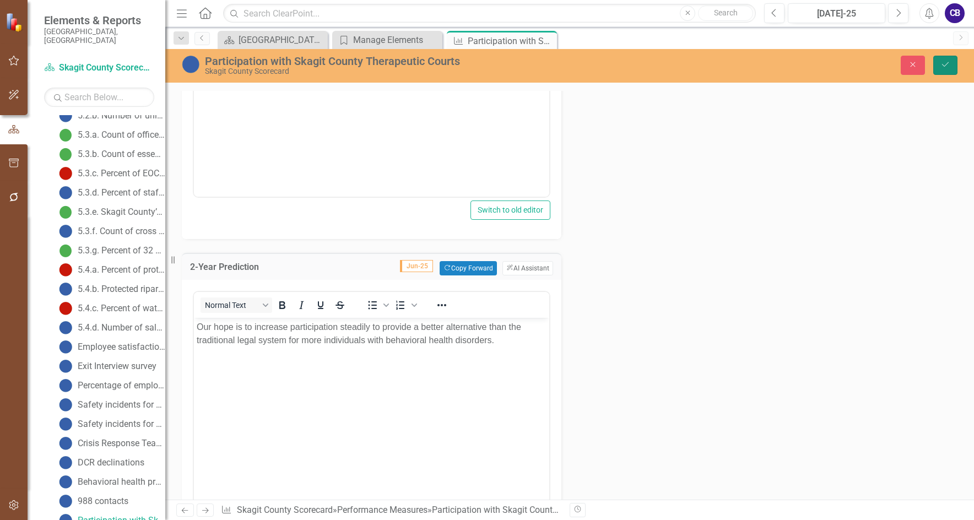
click at [712, 57] on button "Save" at bounding box center [946, 65] width 24 height 19
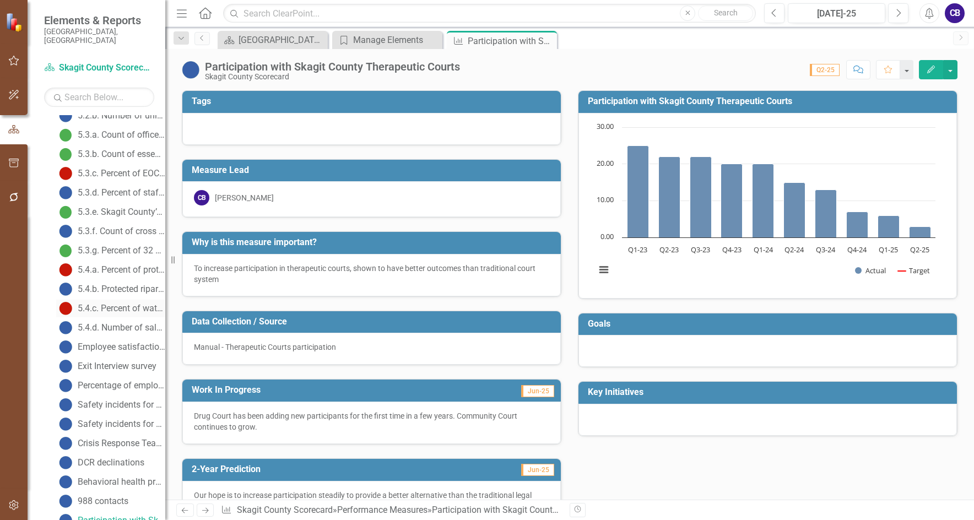
scroll to position [993, 0]
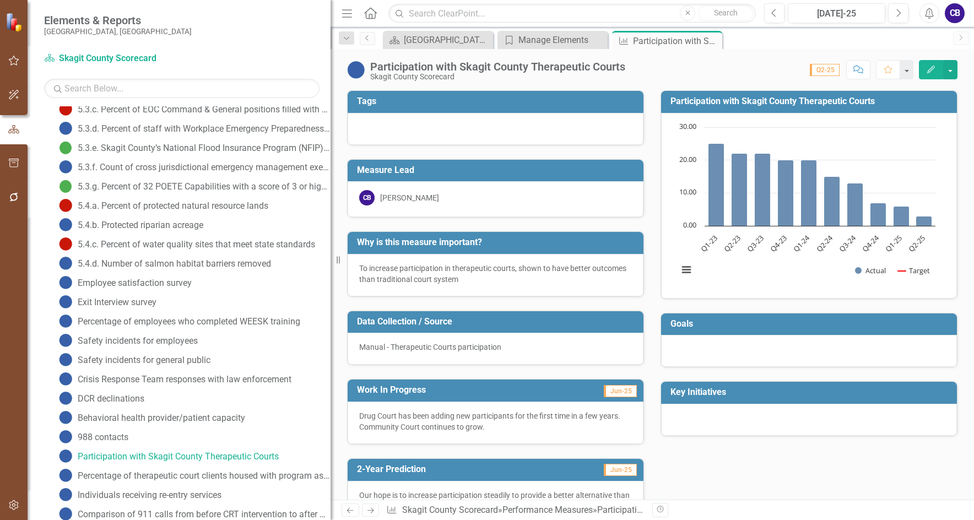
drag, startPoint x: 166, startPoint y: 312, endPoint x: 324, endPoint y: 326, distance: 157.7
click at [331, 325] on div "Resize" at bounding box center [335, 260] width 9 height 520
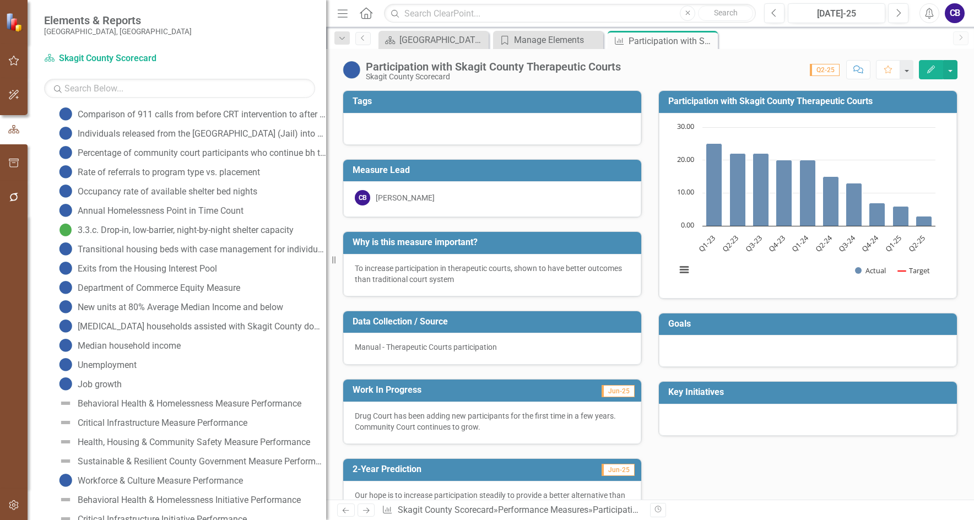
scroll to position [1389, 0]
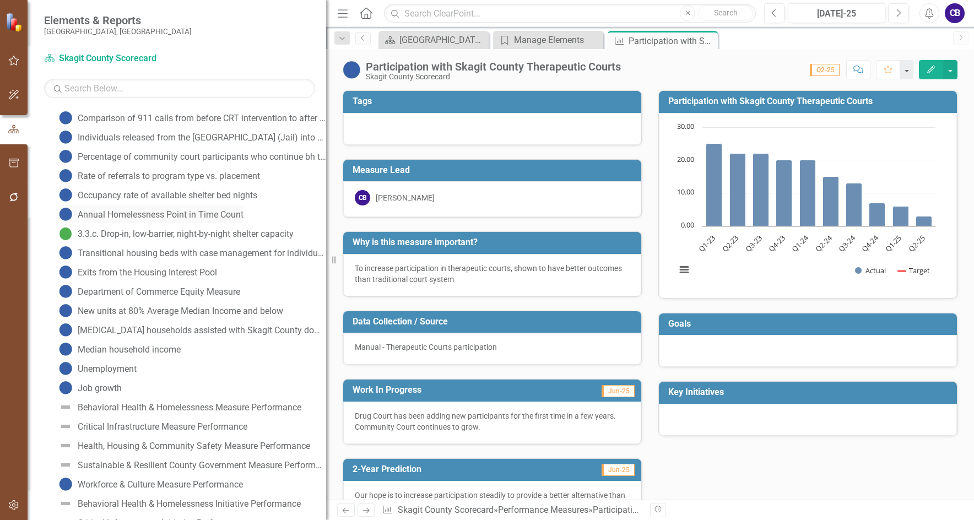
click at [179, 214] on div "Annual Homelessness Point in Time Count" at bounding box center [161, 215] width 166 height 10
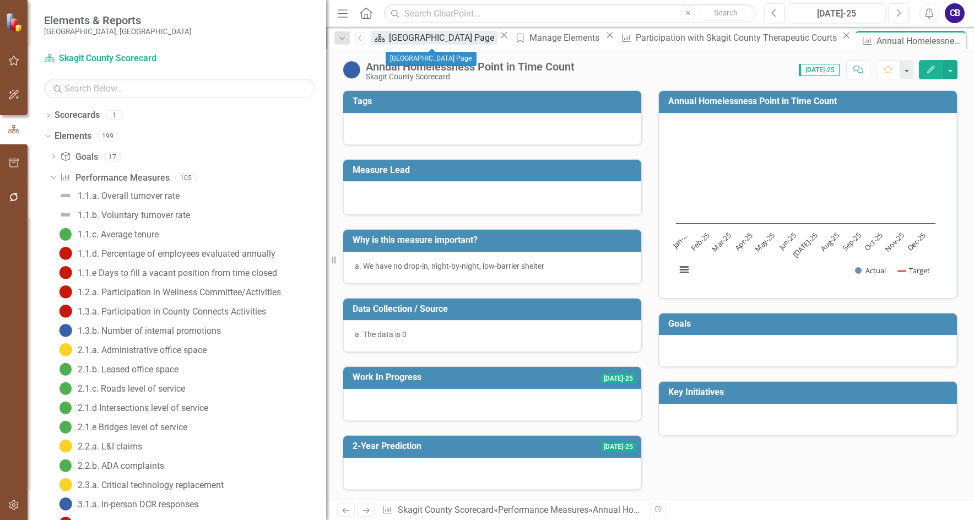
click at [439, 37] on div "[GEOGRAPHIC_DATA] Page" at bounding box center [443, 38] width 109 height 14
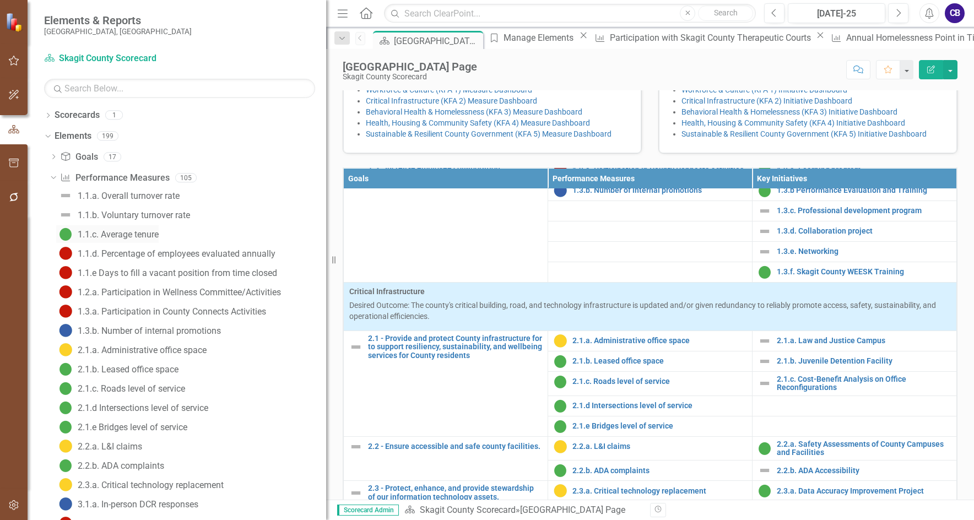
scroll to position [265, 0]
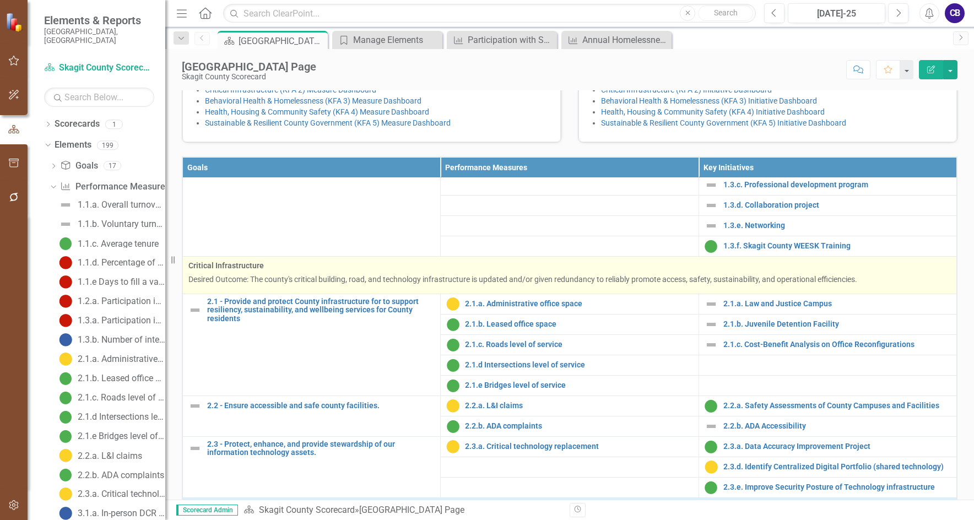
drag, startPoint x: 327, startPoint y: 247, endPoint x: 473, endPoint y: 380, distance: 197.4
click at [105, 226] on div "Elements & Reports [GEOGRAPHIC_DATA], [GEOGRAPHIC_DATA] Scorecard Skagit County…" at bounding box center [82, 260] width 165 height 520
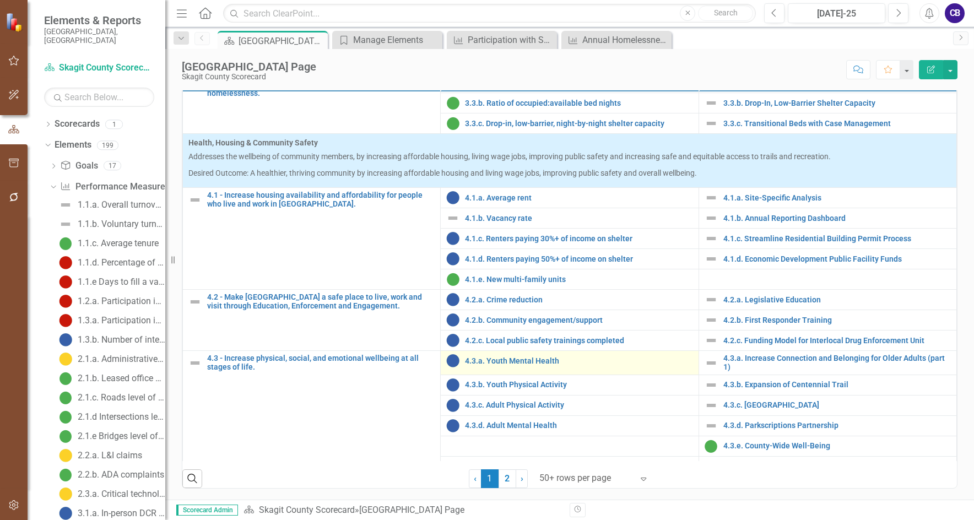
scroll to position [941, 0]
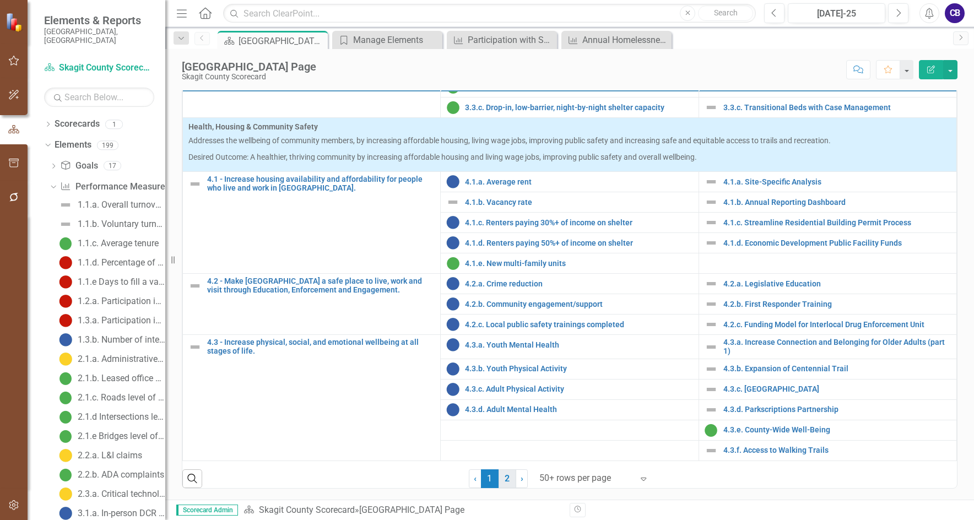
click at [499, 476] on link "2" at bounding box center [508, 479] width 18 height 19
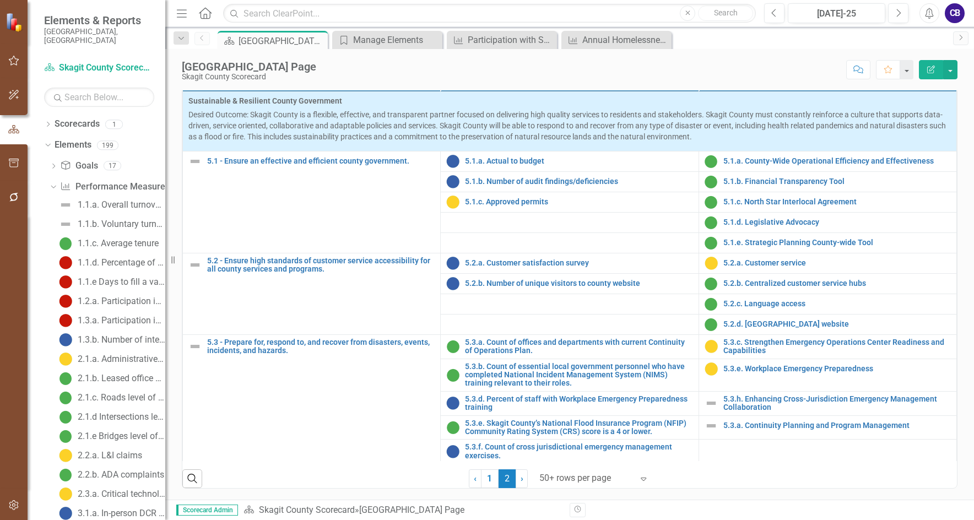
scroll to position [444, 0]
click at [487, 477] on link "1" at bounding box center [490, 479] width 18 height 19
